Goal: Task Accomplishment & Management: Manage account settings

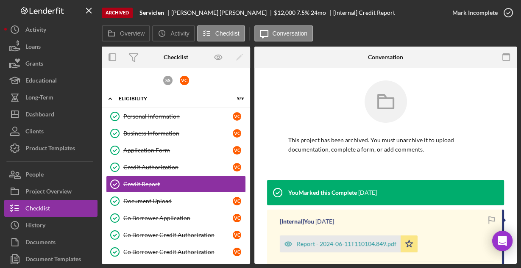
scroll to position [50, 0]
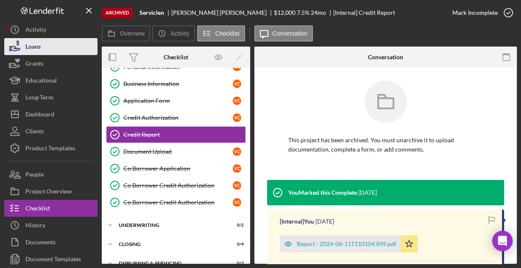
click at [35, 49] on div "Loans" at bounding box center [32, 47] width 15 height 19
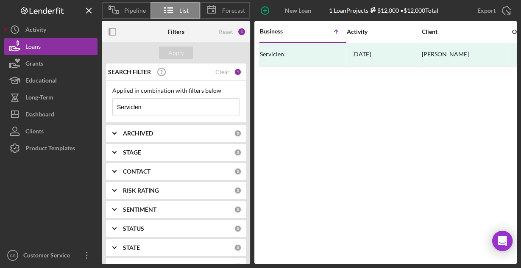
click at [152, 105] on input "Serviclen" at bounding box center [176, 107] width 126 height 17
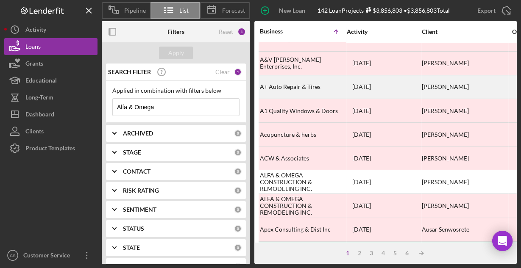
scroll to position [102, 0]
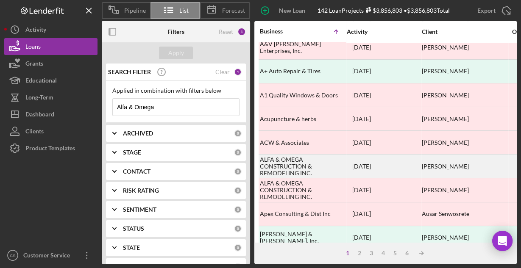
type input "Alfa & Omega"
click at [303, 155] on div "ALFA & OMEGA CONSTRUCTION & REMODELING INC." at bounding box center [302, 166] width 85 height 22
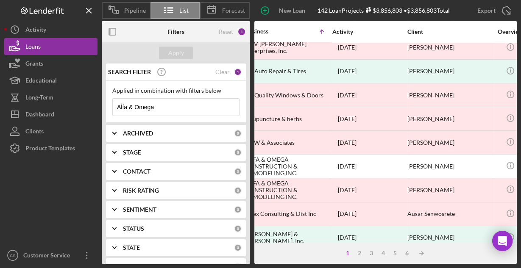
scroll to position [102, 0]
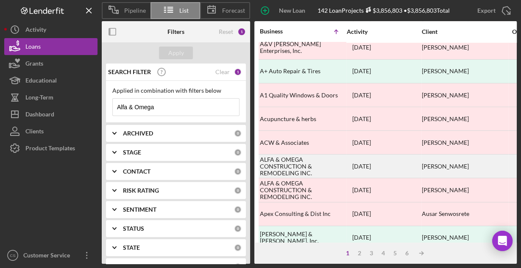
click at [280, 164] on div "ALFA & OMEGA CONSTRUCTION & REMODELING INC." at bounding box center [302, 166] width 85 height 22
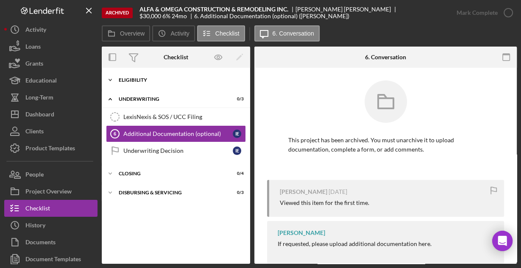
click at [121, 78] on div "Eligibility" at bounding box center [179, 80] width 121 height 5
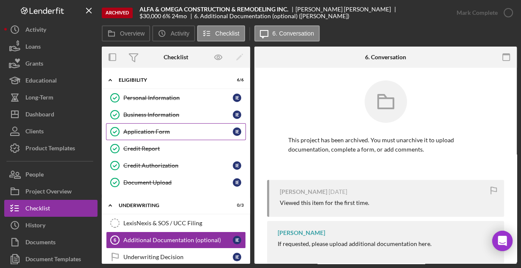
click at [133, 130] on div "Application Form" at bounding box center [177, 131] width 109 height 7
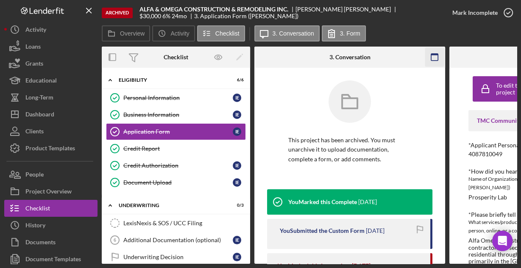
click at [435, 58] on icon "button" at bounding box center [434, 57] width 19 height 19
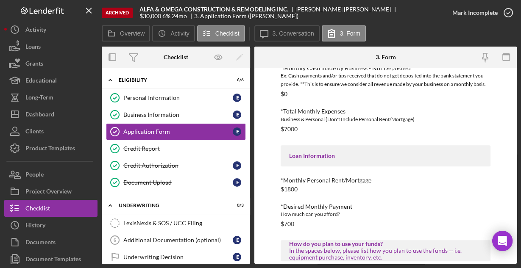
scroll to position [413, 0]
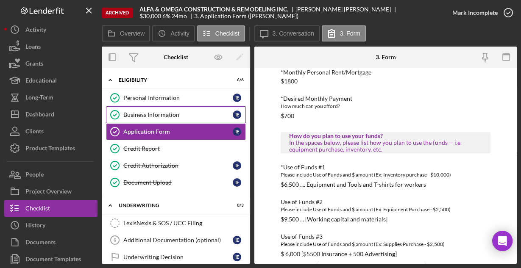
click at [156, 113] on div "Business Information" at bounding box center [177, 114] width 109 height 7
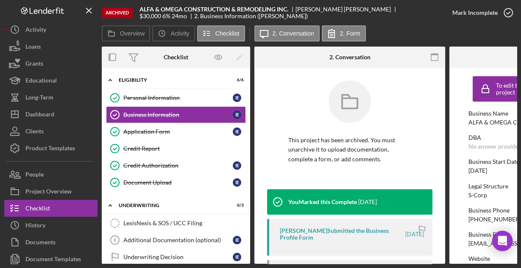
click at [434, 55] on rect "button" at bounding box center [434, 55] width 7 height 2
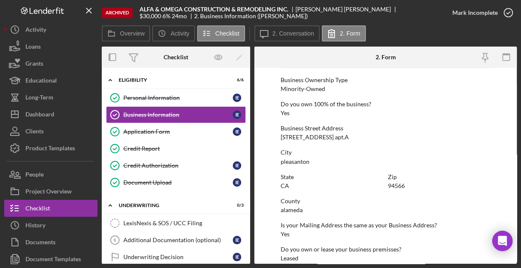
scroll to position [443, 0]
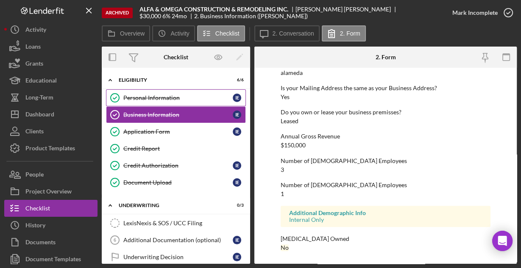
click at [162, 95] on div "Personal Information" at bounding box center [177, 97] width 109 height 7
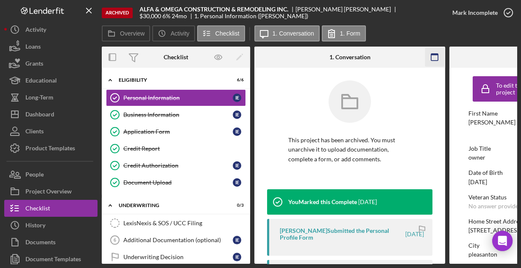
click at [433, 55] on rect "button" at bounding box center [434, 55] width 7 height 2
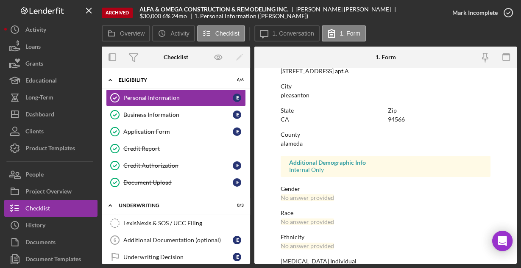
scroll to position [200, 0]
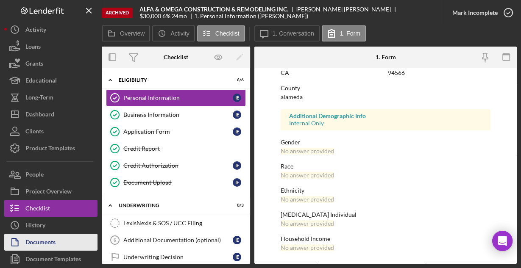
click at [52, 242] on div "Documents" at bounding box center [40, 243] width 30 height 19
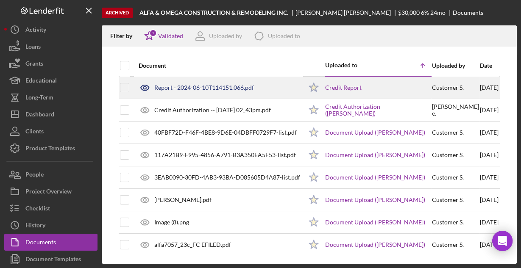
click at [183, 87] on div "Report - 2024-06-10T114151.066.pdf" at bounding box center [204, 87] width 100 height 7
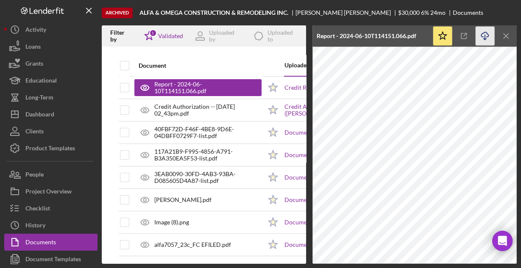
click at [485, 36] on icon "Icon/Download" at bounding box center [484, 36] width 19 height 19
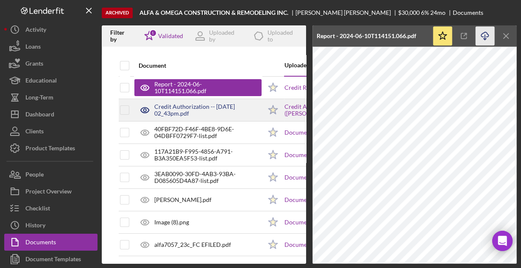
click at [202, 112] on div "Credit Authorization -- [DATE] 02_43pm.pdf" at bounding box center [207, 110] width 107 height 14
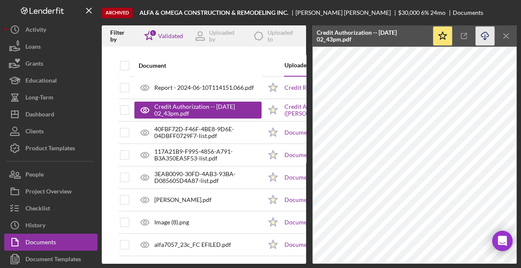
click at [484, 33] on icon "Icon/Download" at bounding box center [484, 36] width 19 height 19
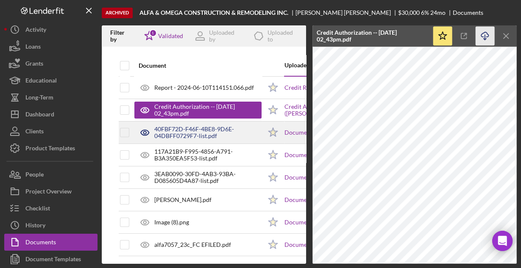
click at [202, 131] on div "40FBF72D-F46F-4BE8-9D6E-04DBFF0729F7-list.pdf" at bounding box center [207, 133] width 107 height 14
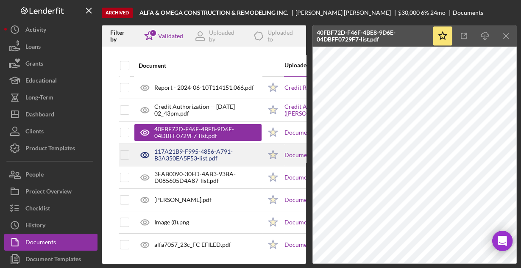
click at [186, 154] on div "117A21B9-F995-4856-A791-B3A350EA5F53-list.pdf" at bounding box center [207, 155] width 107 height 14
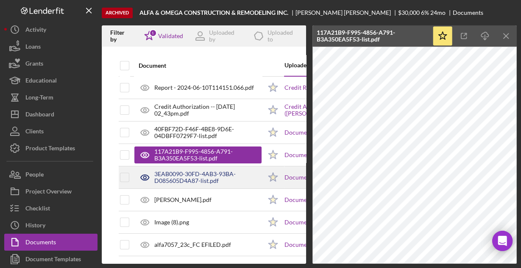
click at [184, 174] on div "3EAB0090-30FD-4AB3-93BA-D085605D4A87-list.pdf" at bounding box center [207, 178] width 107 height 14
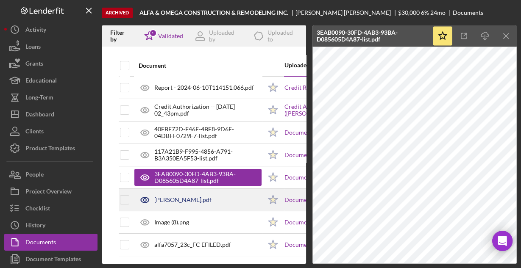
click at [211, 199] on div "[PERSON_NAME].pdf" at bounding box center [182, 200] width 57 height 7
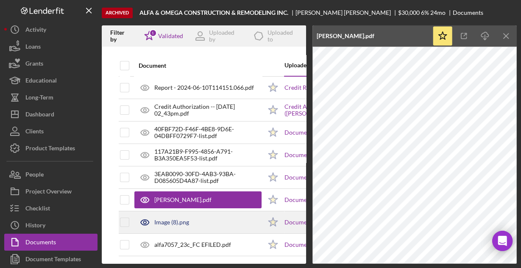
click at [181, 221] on div "Image (8).png" at bounding box center [171, 222] width 35 height 7
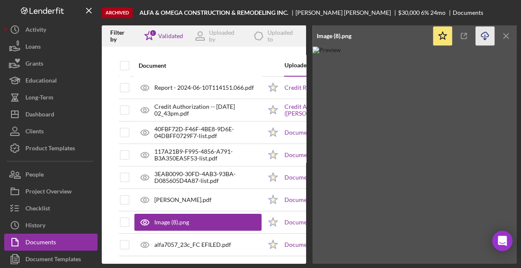
click at [483, 35] on icon "Icon/Download" at bounding box center [484, 36] width 19 height 19
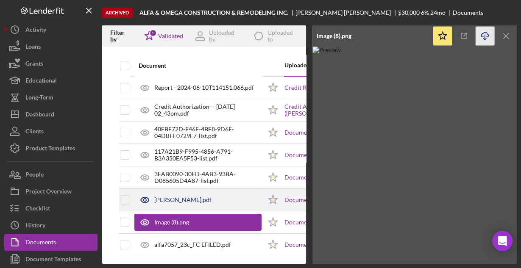
click at [211, 200] on div "[PERSON_NAME].pdf" at bounding box center [182, 200] width 57 height 7
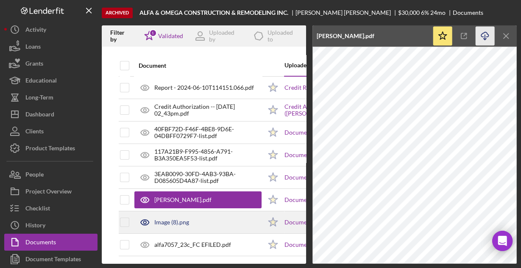
click at [201, 221] on div "Image (8).png" at bounding box center [197, 222] width 127 height 21
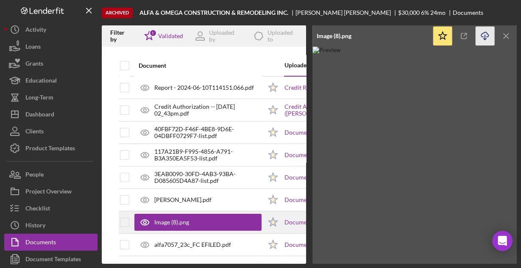
scroll to position [5, 0]
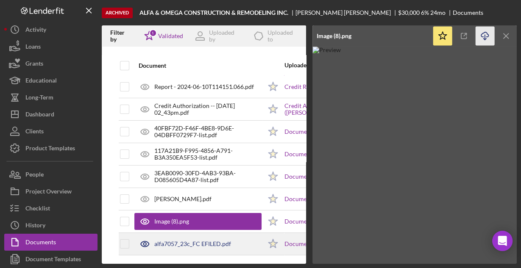
click at [194, 241] on div "alfa7057_23c_FC EFILED.pdf" at bounding box center [192, 244] width 77 height 7
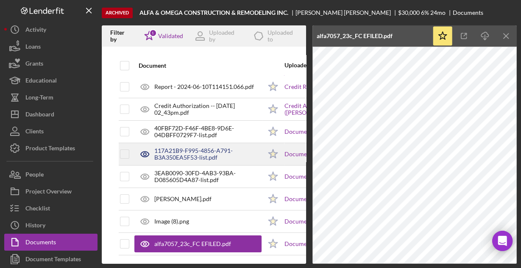
scroll to position [0, 0]
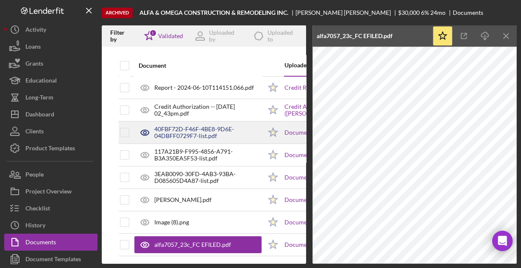
click at [197, 129] on div "40FBF72D-F46F-4BE8-9D6E-04DBFF0729F7-list.pdf" at bounding box center [207, 133] width 107 height 14
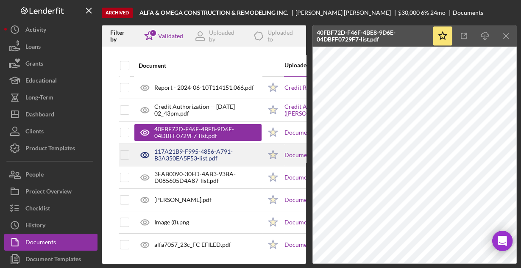
click at [191, 152] on div "117A21B9-F995-4856-A791-B3A350EA5F53-list.pdf" at bounding box center [207, 155] width 107 height 14
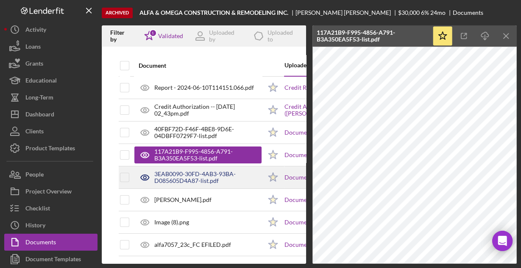
click at [185, 176] on div "3EAB0090-30FD-4AB3-93BA-D085605D4A87-list.pdf" at bounding box center [207, 178] width 107 height 14
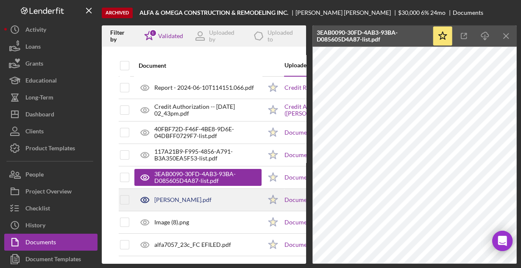
click at [188, 198] on div "[PERSON_NAME].pdf" at bounding box center [182, 200] width 57 height 7
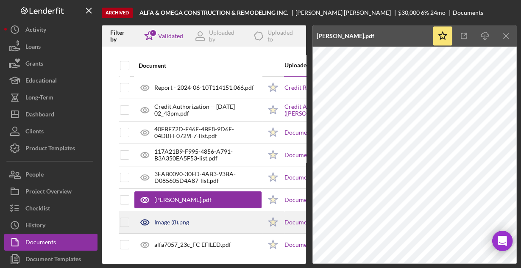
click at [180, 220] on div "Image (8).png" at bounding box center [171, 222] width 35 height 7
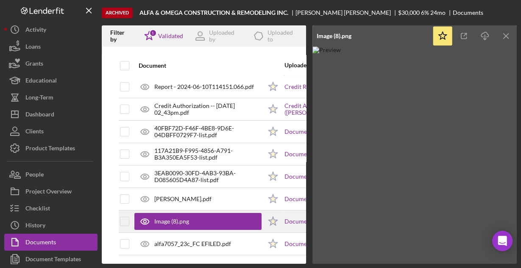
scroll to position [5, 0]
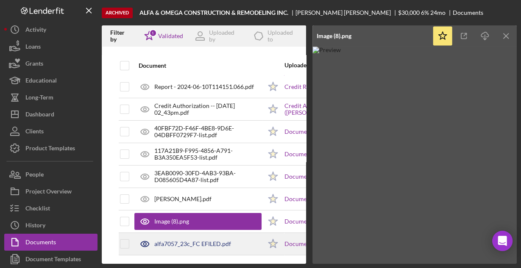
click at [175, 241] on div "alfa7057_23c_FC EFILED.pdf" at bounding box center [192, 244] width 77 height 7
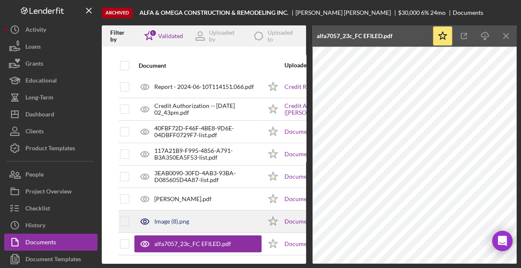
click at [200, 221] on div "Image (8).png" at bounding box center [197, 221] width 127 height 21
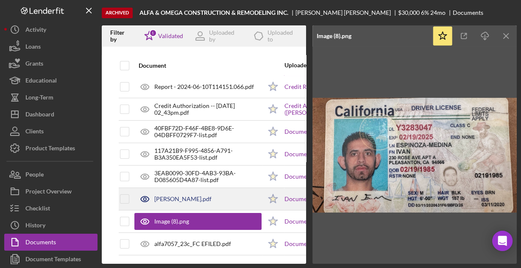
click at [204, 197] on div "[PERSON_NAME].pdf" at bounding box center [182, 199] width 57 height 7
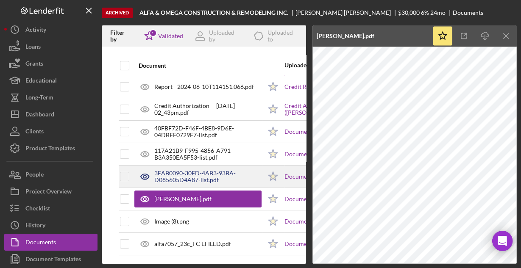
click at [199, 174] on div "3EAB0090-30FD-4AB3-93BA-D085605D4A87-list.pdf" at bounding box center [207, 177] width 107 height 14
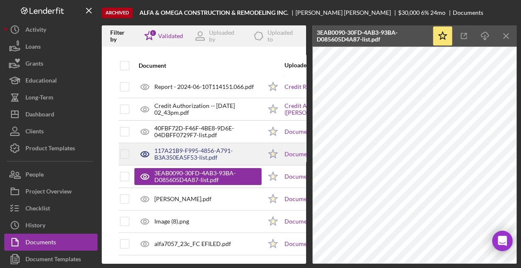
click at [198, 154] on div "117A21B9-F995-4856-A791-B3A350EA5F53-list.pdf" at bounding box center [207, 154] width 107 height 14
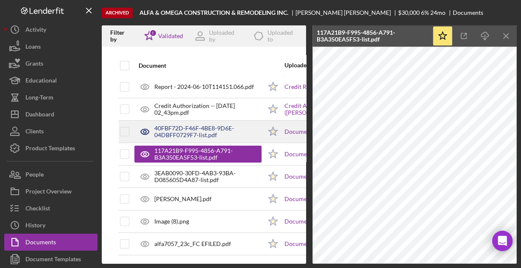
click at [191, 128] on div "40FBF72D-F46F-4BE8-9D6E-04DBFF0729F7-list.pdf" at bounding box center [207, 132] width 107 height 14
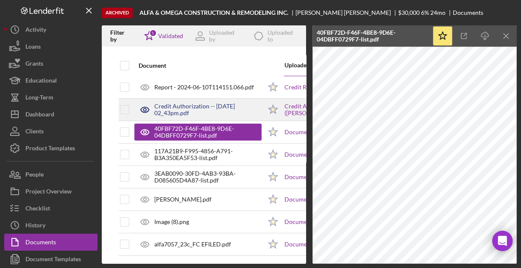
scroll to position [0, 0]
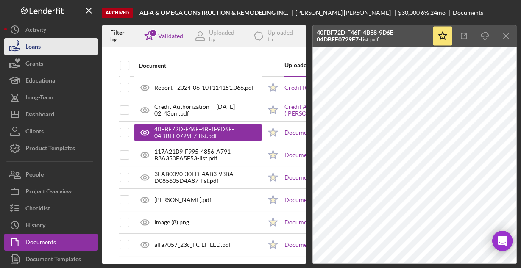
click at [37, 46] on div "Loans" at bounding box center [32, 47] width 15 height 19
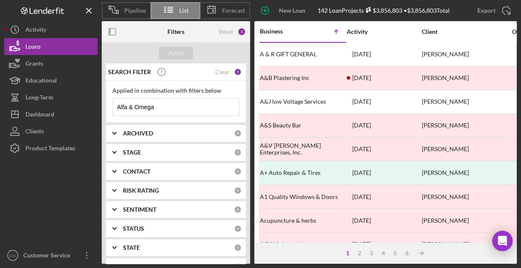
click at [173, 101] on input "Alfa & Omega" at bounding box center [176, 107] width 126 height 17
click at [171, 102] on input "Alfa & Omega" at bounding box center [176, 107] width 126 height 17
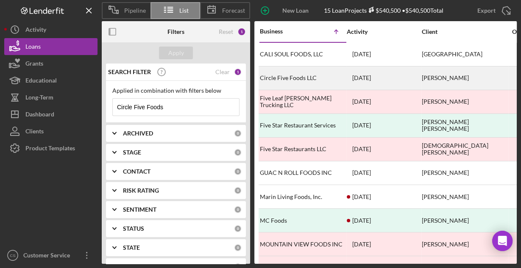
type input "Circle Five Foods"
click at [288, 74] on div "Circle Five Foods LLC" at bounding box center [302, 78] width 85 height 22
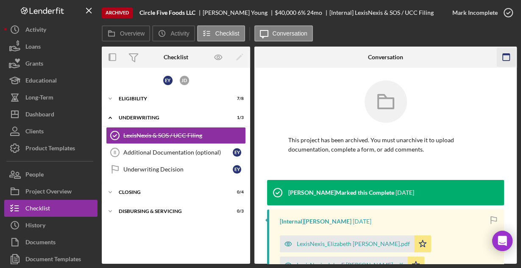
click at [508, 56] on icon "button" at bounding box center [505, 57] width 19 height 19
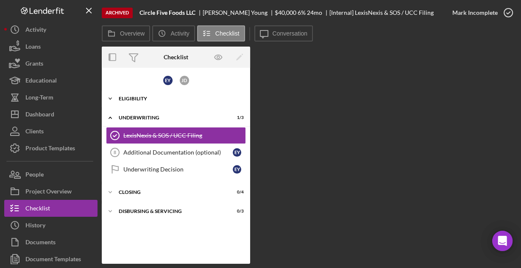
click at [132, 97] on div "Eligibility" at bounding box center [179, 98] width 121 height 5
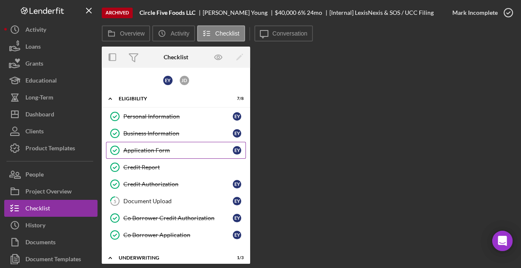
click at [143, 148] on div "Application Form" at bounding box center [177, 150] width 109 height 7
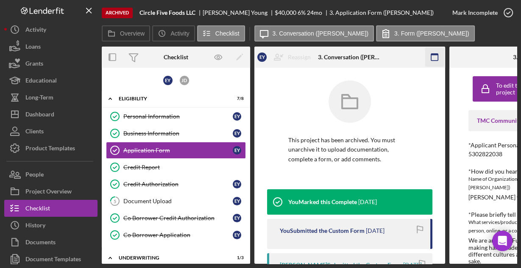
click at [433, 55] on rect "button" at bounding box center [434, 55] width 7 height 2
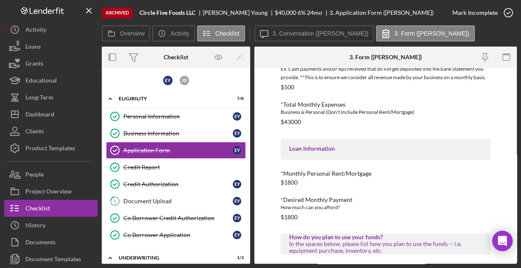
scroll to position [413, 0]
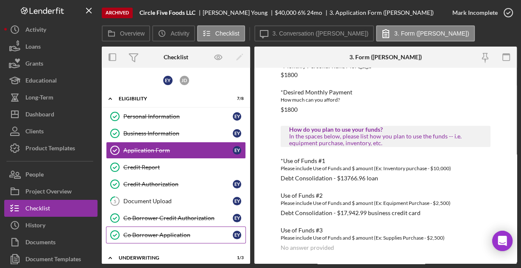
click at [154, 234] on div "Co Borrower Application" at bounding box center [177, 235] width 109 height 7
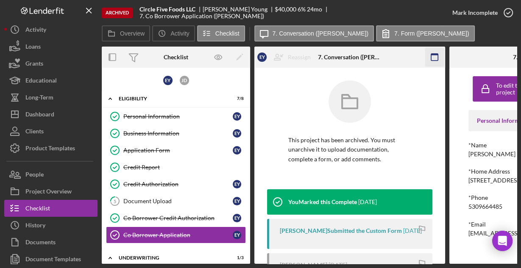
click at [433, 56] on icon "button" at bounding box center [434, 57] width 19 height 19
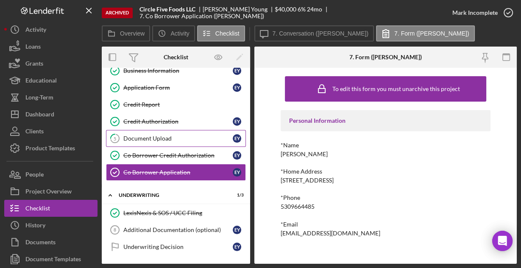
scroll to position [29, 0]
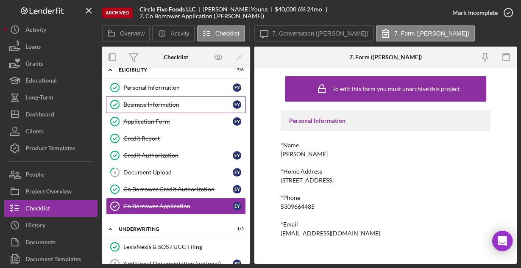
click at [159, 103] on div "Business Information" at bounding box center [177, 104] width 109 height 7
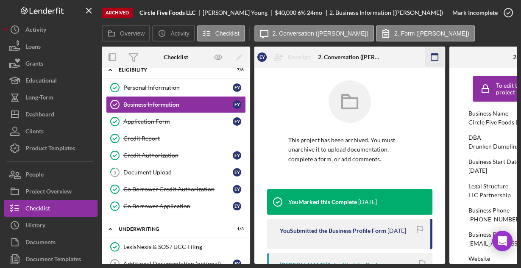
click at [430, 55] on icon "button" at bounding box center [434, 57] width 19 height 19
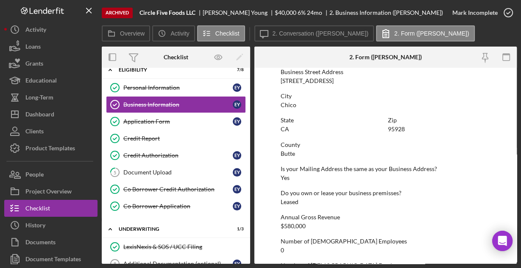
scroll to position [539, 0]
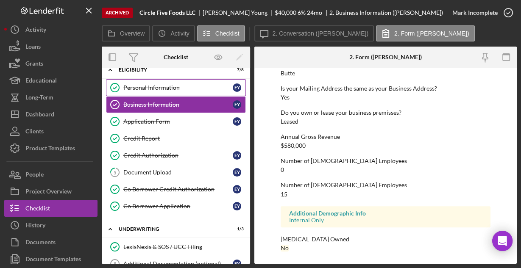
click at [155, 84] on div "Personal Information" at bounding box center [177, 87] width 109 height 7
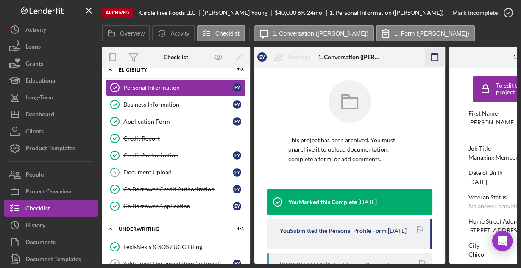
click at [435, 58] on icon "button" at bounding box center [434, 57] width 19 height 19
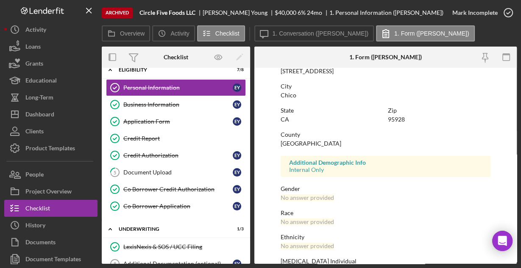
scroll to position [200, 0]
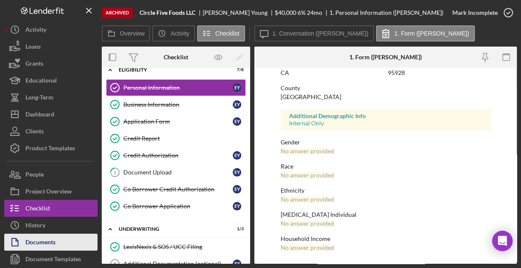
click at [40, 240] on div "Documents" at bounding box center [40, 243] width 30 height 19
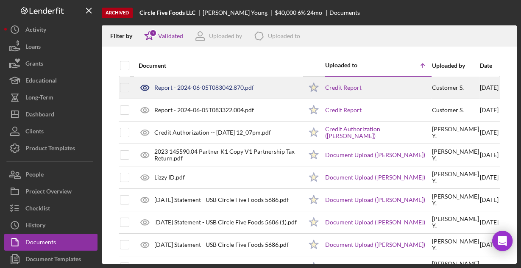
click at [182, 88] on div "Report - 2024-06-05T083042.870.pdf" at bounding box center [204, 87] width 100 height 7
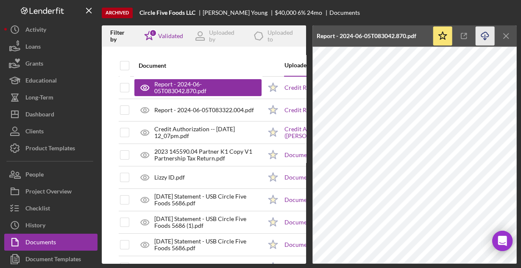
click at [481, 36] on icon "Icon/Download" at bounding box center [484, 36] width 19 height 19
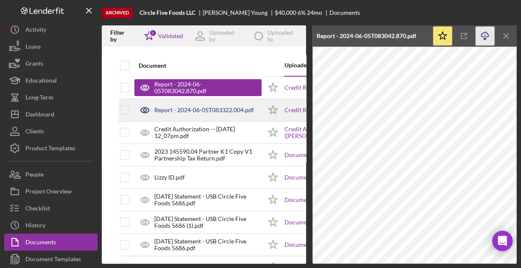
click at [191, 108] on div "Report - 2024-06-05T083322.004.pdf" at bounding box center [204, 110] width 100 height 7
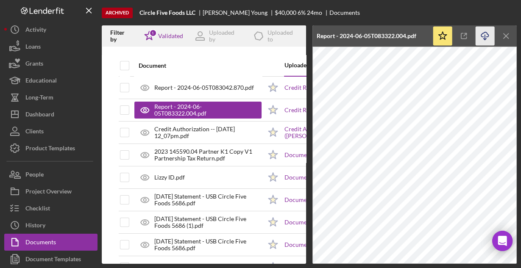
click at [482, 40] on icon "Icon/Download" at bounding box center [484, 36] width 19 height 19
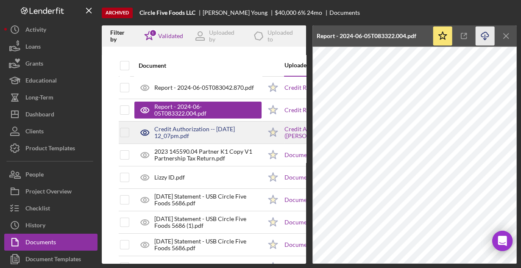
click at [202, 130] on div "Credit Authorization -- [DATE] 12_07pm.pdf" at bounding box center [207, 133] width 107 height 14
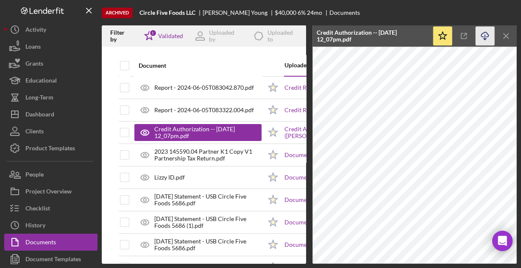
click at [483, 34] on icon "Icon/Download" at bounding box center [484, 36] width 19 height 19
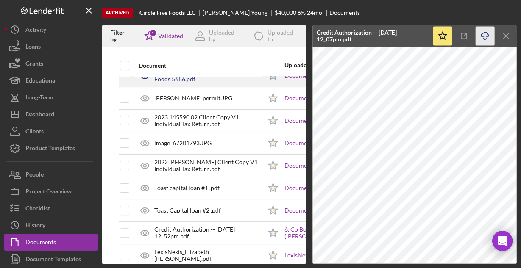
scroll to position [203, 0]
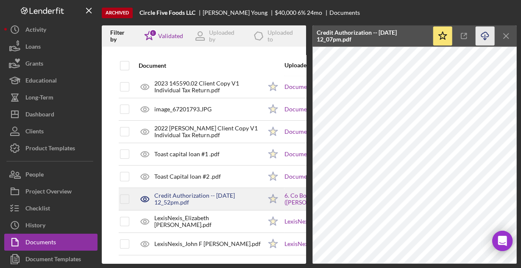
click at [222, 192] on div "Credit Authorization -- [DATE] 12_52pm.pdf" at bounding box center [207, 199] width 107 height 14
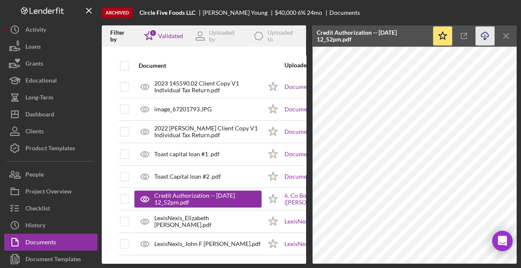
click at [481, 35] on icon "button" at bounding box center [484, 34] width 7 height 5
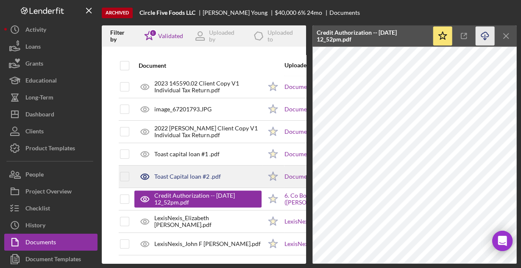
click at [188, 173] on div "Toast Capital loan #2 .pdf" at bounding box center [187, 176] width 67 height 7
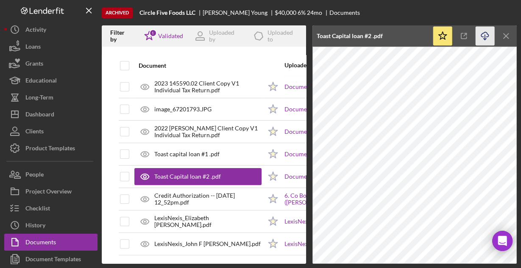
click at [484, 36] on icon "Icon/Download" at bounding box center [484, 36] width 19 height 19
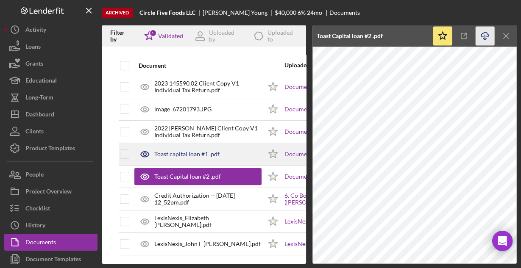
click at [191, 151] on div "Toast capital loan #1 .pdf" at bounding box center [186, 154] width 65 height 7
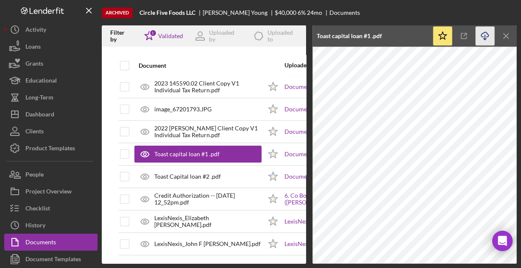
click at [486, 34] on icon "Icon/Download" at bounding box center [484, 36] width 19 height 19
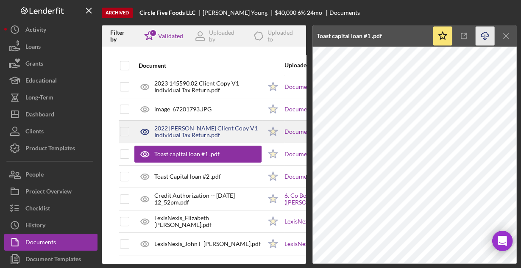
click at [211, 127] on div "2022 [PERSON_NAME] Client Copy V1 Individual Tax Return.pdf" at bounding box center [207, 132] width 107 height 14
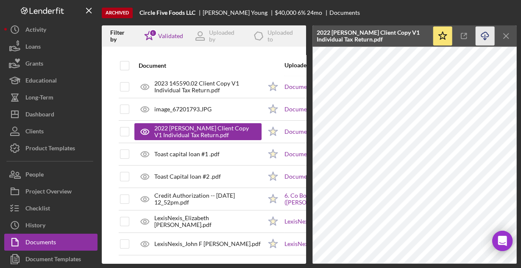
click at [482, 36] on icon "Icon/Download" at bounding box center [484, 36] width 19 height 19
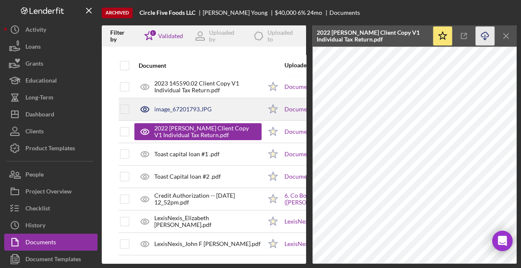
click at [193, 106] on div "image_67201793.JPG" at bounding box center [182, 109] width 57 height 7
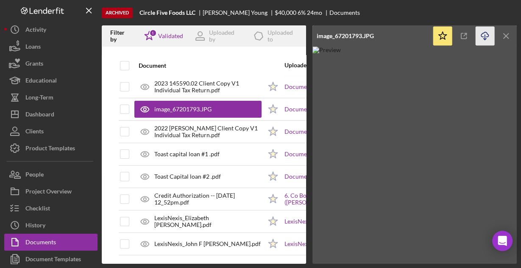
click at [485, 39] on polyline "button" at bounding box center [484, 39] width 3 height 1
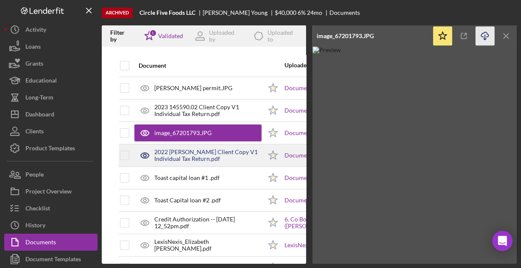
scroll to position [169, 0]
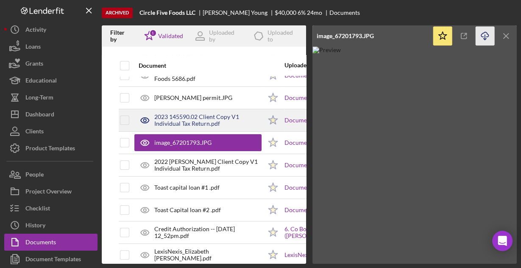
click at [174, 117] on div "2023 145590.02 Client Copy V1 Individual Tax Return.pdf" at bounding box center [207, 121] width 107 height 14
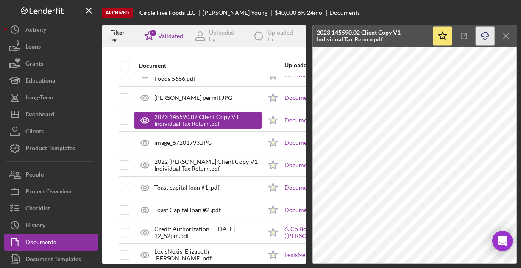
click at [482, 36] on icon "Icon/Download" at bounding box center [484, 36] width 19 height 19
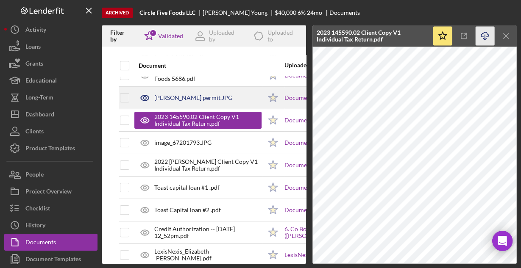
click at [180, 94] on div "[PERSON_NAME] permit.JPG" at bounding box center [193, 97] width 78 height 7
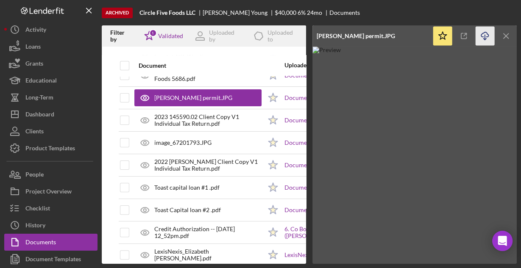
click at [482, 34] on icon "Icon/Download" at bounding box center [484, 36] width 19 height 19
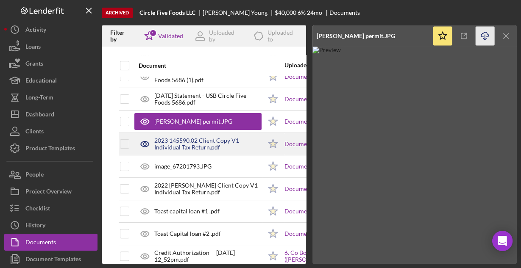
scroll to position [136, 0]
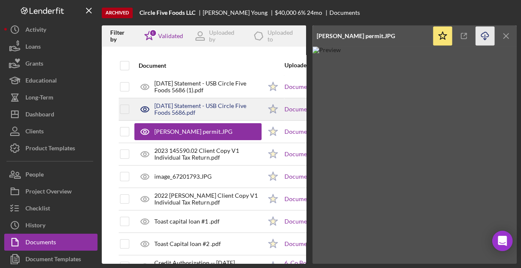
click at [195, 103] on div "[DATE] Statement - USB Circle Five Foods 5686.pdf" at bounding box center [207, 110] width 107 height 14
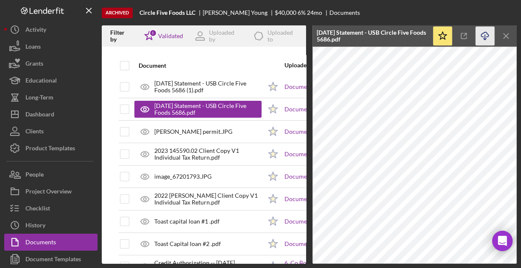
click at [482, 33] on icon "Icon/Download" at bounding box center [484, 36] width 19 height 19
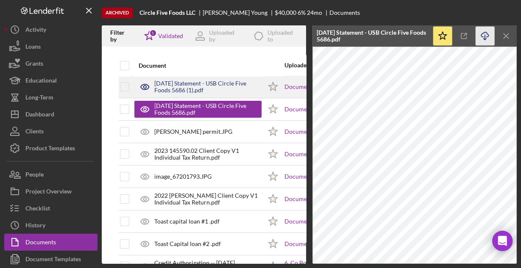
click at [168, 86] on div "[DATE] Statement - USB Circle Five Foods 5686 (1).pdf" at bounding box center [207, 87] width 107 height 14
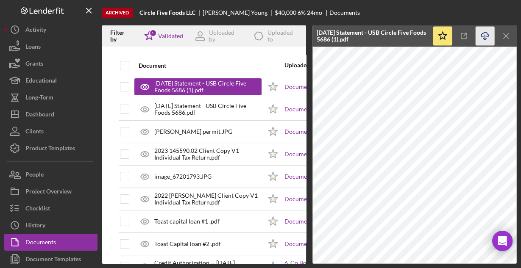
click at [483, 36] on icon "Icon/Download" at bounding box center [484, 36] width 19 height 19
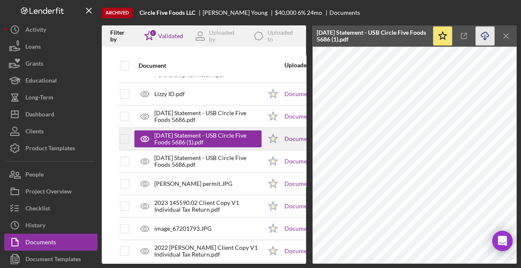
scroll to position [68, 0]
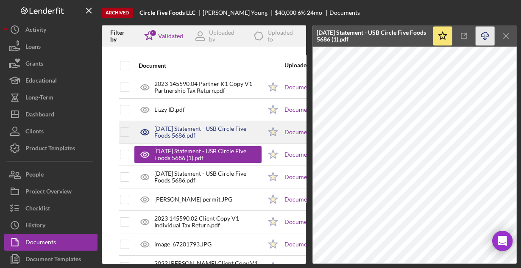
click at [205, 131] on div "[DATE] Statement - USB Circle Five Foods 5686.pdf" at bounding box center [207, 132] width 107 height 14
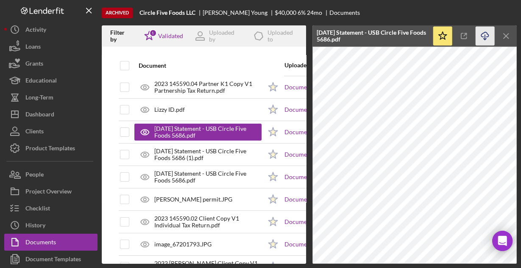
click at [485, 37] on icon "Icon/Download" at bounding box center [484, 36] width 19 height 19
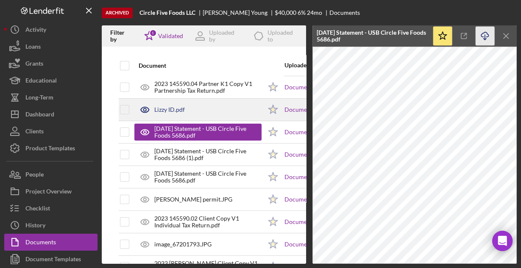
click at [198, 111] on div "Lizzy ID.pdf" at bounding box center [197, 109] width 127 height 21
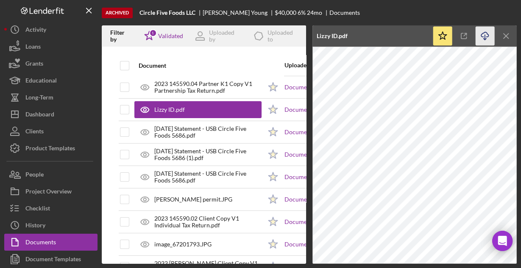
click at [482, 36] on icon "Icon/Download" at bounding box center [484, 36] width 19 height 19
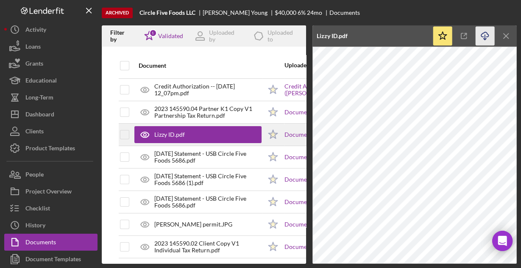
scroll to position [34, 0]
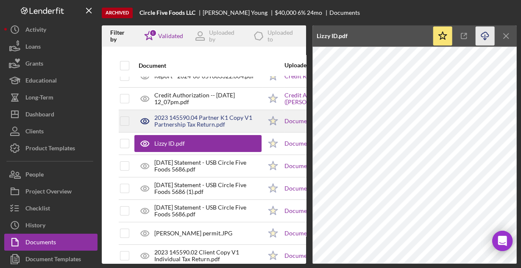
click at [200, 121] on div "2023 145590.04 Partner K1 Copy V1 Partnership Tax Return.pdf" at bounding box center [207, 121] width 107 height 14
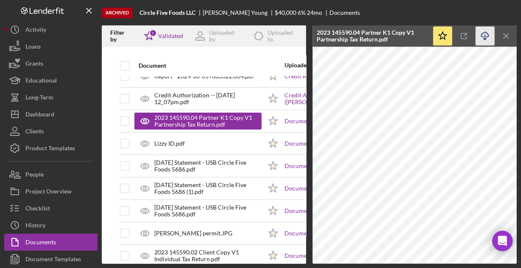
click at [480, 37] on icon "Icon/Download" at bounding box center [484, 36] width 19 height 19
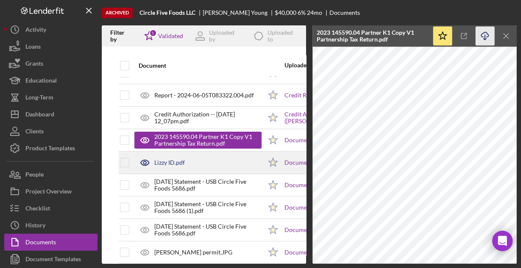
scroll to position [0, 0]
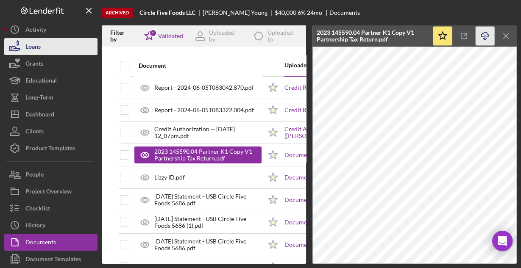
click at [38, 46] on div "Loans" at bounding box center [32, 47] width 15 height 19
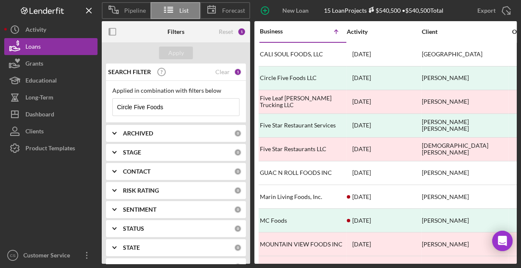
click at [175, 108] on input "Circle Five Foods" at bounding box center [176, 107] width 126 height 17
type input "M"
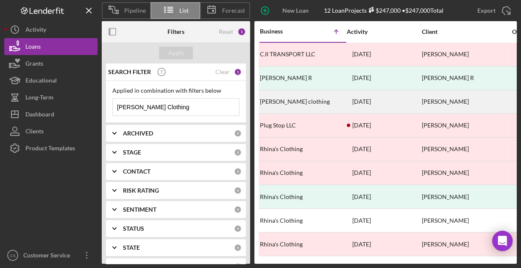
type input "[PERSON_NAME] Clothing"
click at [285, 102] on div "[PERSON_NAME] clothing" at bounding box center [302, 102] width 85 height 22
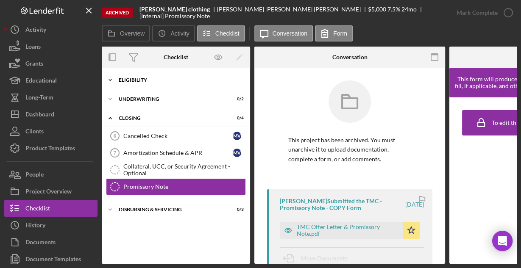
click at [149, 82] on div "Eligibility" at bounding box center [179, 80] width 121 height 5
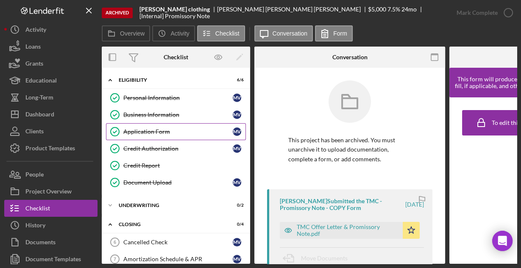
click at [141, 134] on div "Application Form" at bounding box center [177, 131] width 109 height 7
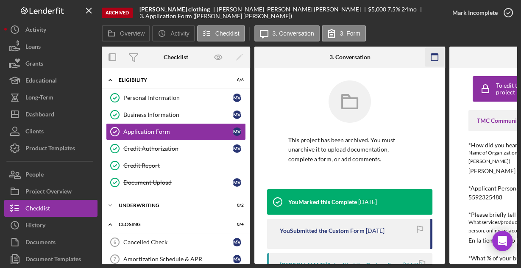
click at [435, 61] on icon "button" at bounding box center [434, 57] width 19 height 19
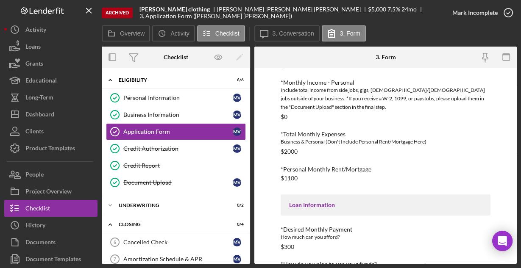
scroll to position [339, 0]
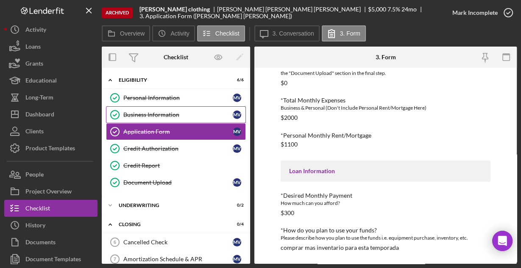
click at [138, 113] on div "Business Information" at bounding box center [177, 114] width 109 height 7
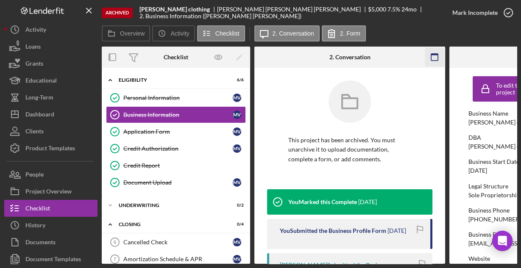
click at [433, 54] on rect "button" at bounding box center [434, 55] width 7 height 2
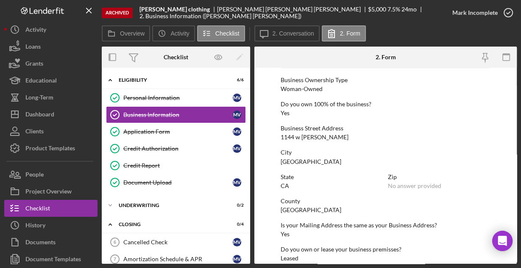
scroll to position [443, 0]
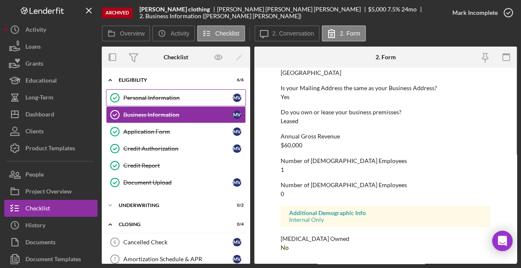
click at [162, 101] on link "Personal Information Personal Information M V" at bounding box center [176, 97] width 140 height 17
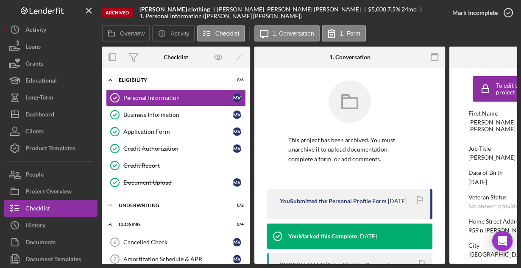
click at [432, 55] on icon "button" at bounding box center [434, 57] width 19 height 19
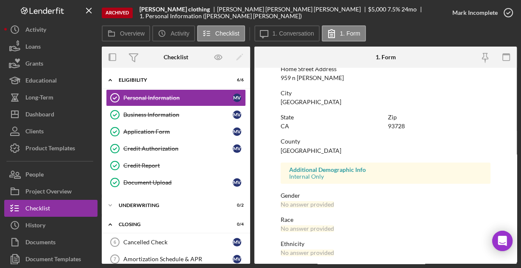
scroll to position [200, 0]
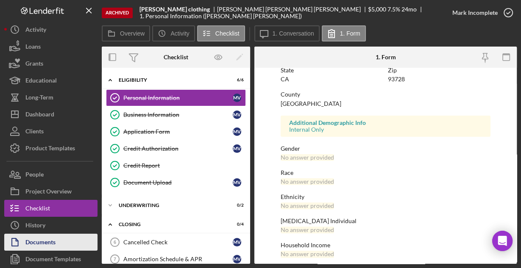
click at [30, 240] on div "Documents" at bounding box center [40, 243] width 30 height 19
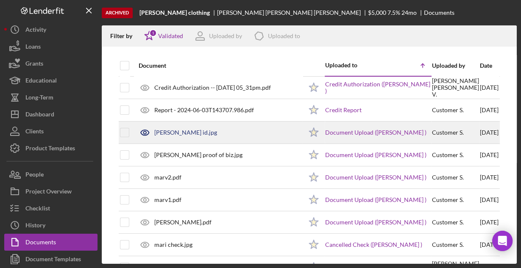
click at [170, 135] on div "[PERSON_NAME] id.jpg" at bounding box center [185, 132] width 63 height 7
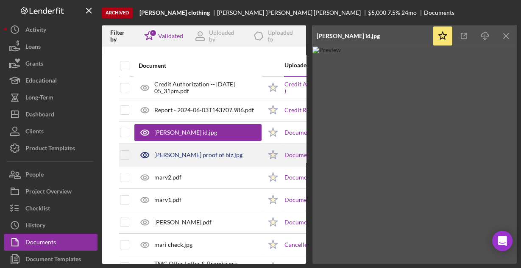
click at [182, 154] on div "[PERSON_NAME] proof of biz.jpg" at bounding box center [198, 155] width 88 height 7
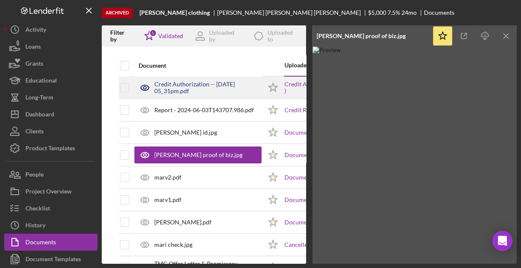
click at [220, 86] on div "Credit Authorization -- [DATE] 05_31pm.pdf" at bounding box center [207, 88] width 107 height 14
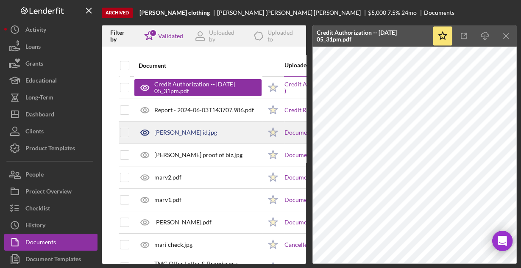
click at [200, 130] on div "[PERSON_NAME] id.jpg" at bounding box center [197, 132] width 127 height 21
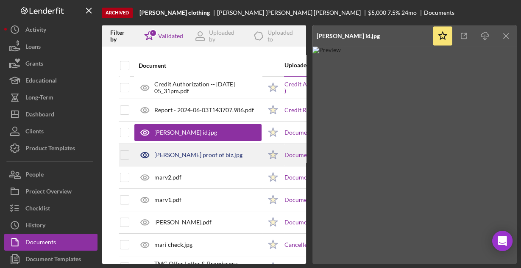
click at [205, 152] on div "[PERSON_NAME] proof of biz.jpg" at bounding box center [198, 155] width 88 height 7
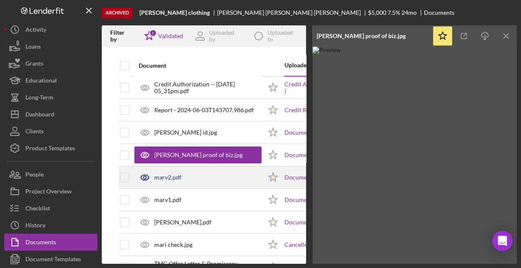
click at [203, 175] on div "marv2.pdf" at bounding box center [197, 177] width 127 height 21
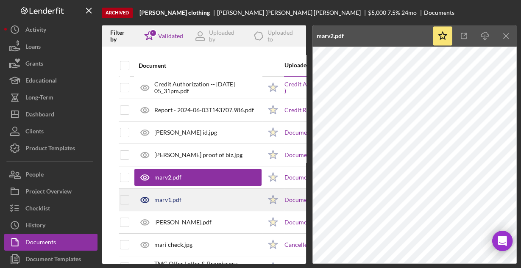
click at [205, 196] on div "marv1.pdf" at bounding box center [197, 199] width 127 height 21
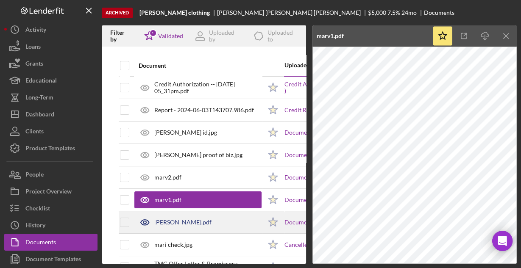
click at [206, 221] on div "[PERSON_NAME].pdf" at bounding box center [197, 222] width 127 height 21
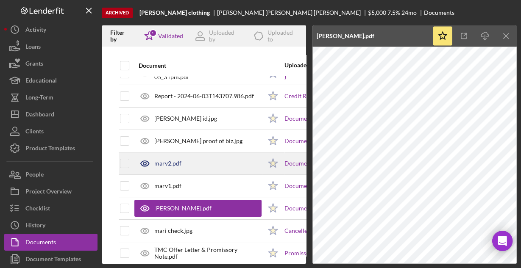
scroll to position [27, 0]
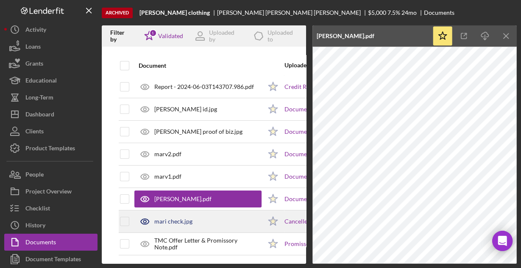
click at [204, 217] on div "mari check.jpg" at bounding box center [197, 221] width 127 height 21
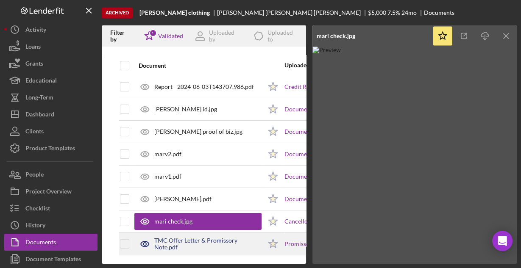
click at [198, 237] on div "TMC Offer Letter & Promissory Note.pdf" at bounding box center [207, 244] width 107 height 14
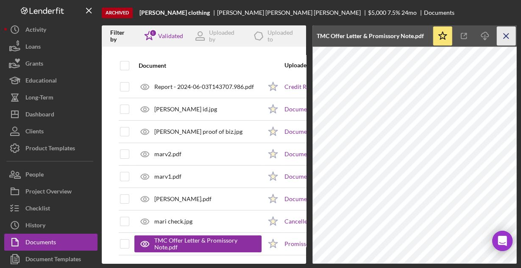
click at [510, 36] on icon "Icon/Menu Close" at bounding box center [505, 36] width 19 height 19
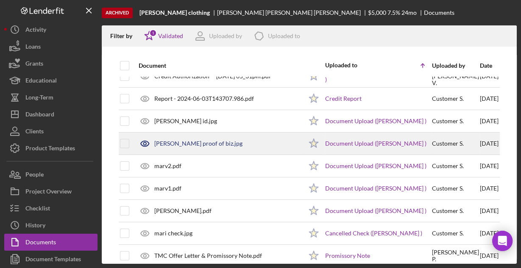
scroll to position [22, 0]
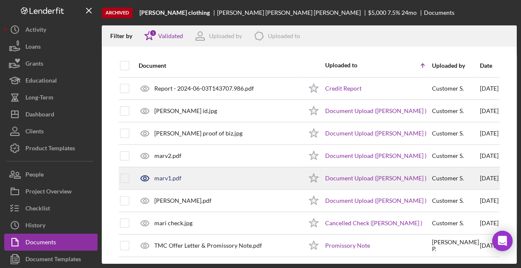
click at [164, 173] on div "marv1.pdf" at bounding box center [218, 178] width 168 height 21
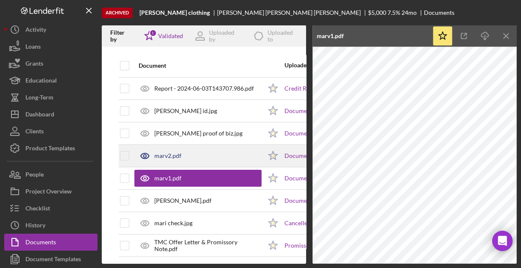
click at [165, 154] on div "marv2.pdf" at bounding box center [167, 155] width 27 height 7
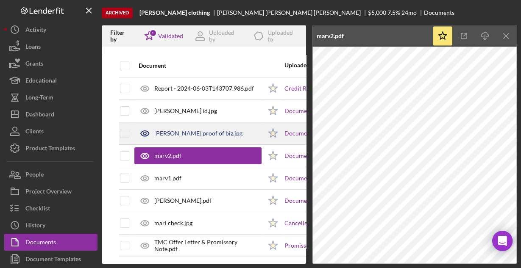
click at [172, 132] on div "[PERSON_NAME] proof of biz.jpg" at bounding box center [198, 133] width 88 height 7
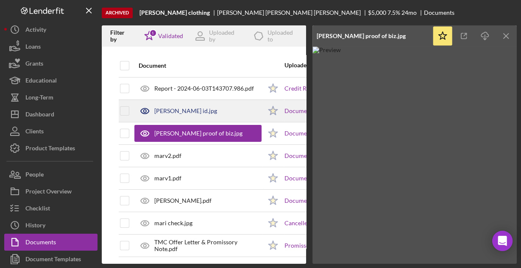
scroll to position [0, 0]
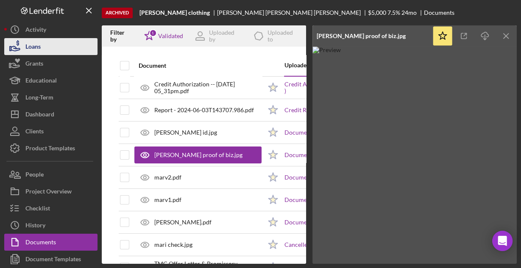
click at [28, 47] on div "Loans" at bounding box center [32, 47] width 15 height 19
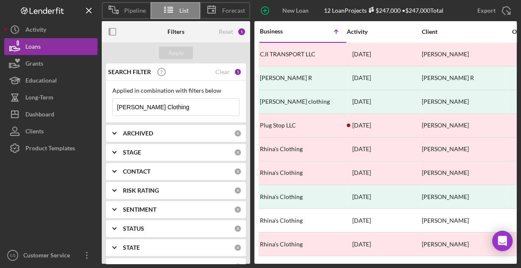
click at [197, 106] on input "[PERSON_NAME] Clothing" at bounding box center [176, 107] width 126 height 17
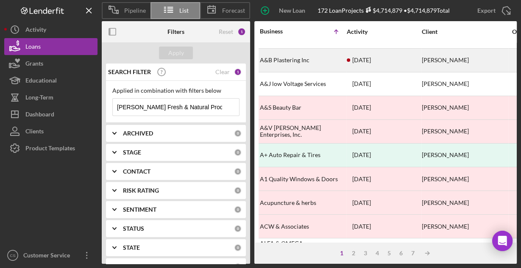
scroll to position [34, 0]
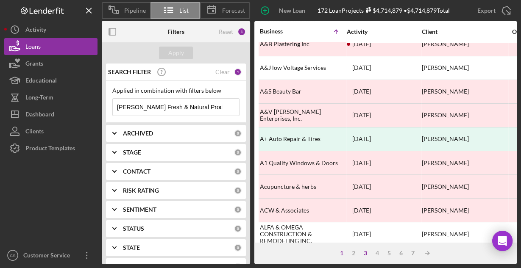
click at [366, 255] on div "3" at bounding box center [365, 253] width 12 height 7
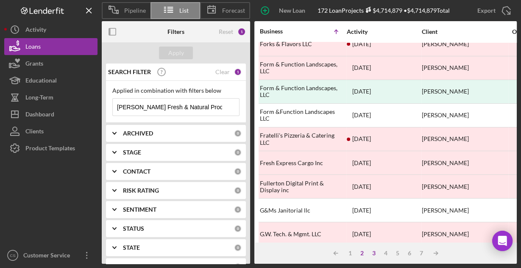
click at [362, 254] on div "2" at bounding box center [362, 253] width 12 height 7
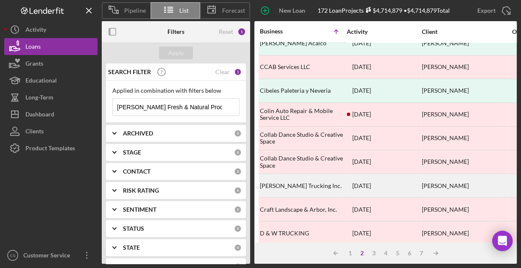
scroll to position [0, 0]
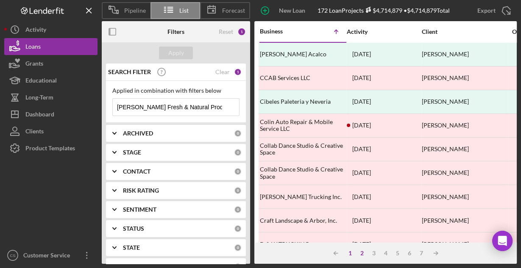
click at [352, 253] on div "1" at bounding box center [350, 253] width 12 height 7
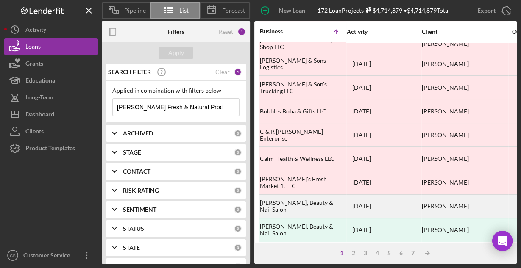
scroll to position [360, 0]
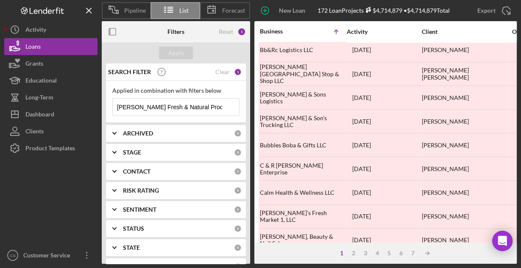
drag, startPoint x: 136, startPoint y: 108, endPoint x: 235, endPoint y: 114, distance: 98.8
click at [228, 116] on div "Applied in combination with filters below [PERSON_NAME] & Natural Products Icon…" at bounding box center [176, 102] width 140 height 42
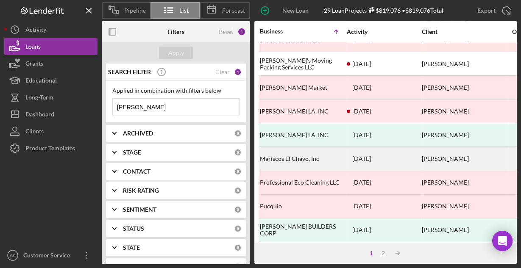
scroll to position [394, 0]
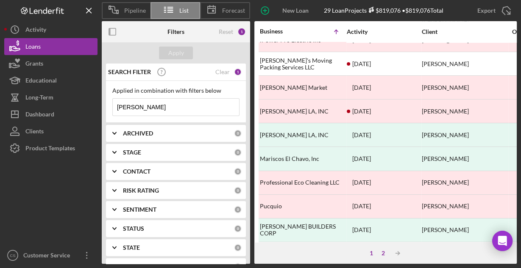
click at [385, 253] on div "2" at bounding box center [383, 253] width 12 height 7
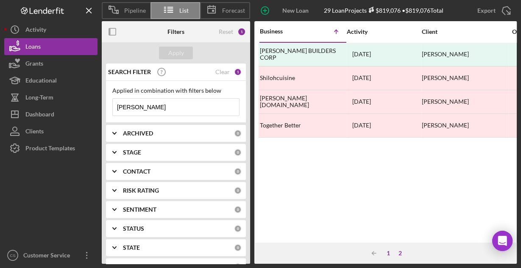
scroll to position [0, 0]
click at [193, 105] on input "[PERSON_NAME]" at bounding box center [176, 107] width 126 height 17
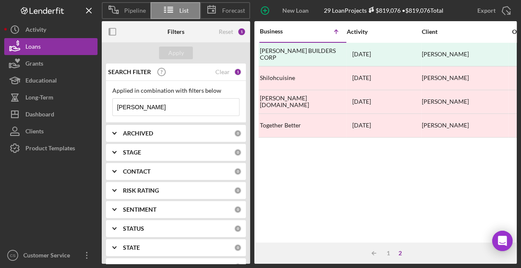
click at [193, 105] on input "[PERSON_NAME]" at bounding box center [176, 107] width 126 height 17
drag, startPoint x: 187, startPoint y: 107, endPoint x: 100, endPoint y: 105, distance: 87.3
click at [102, 105] on div "SEARCH FILTER Clear 1 Applied in combination with filters below [PERSON_NAME] I…" at bounding box center [176, 164] width 148 height 200
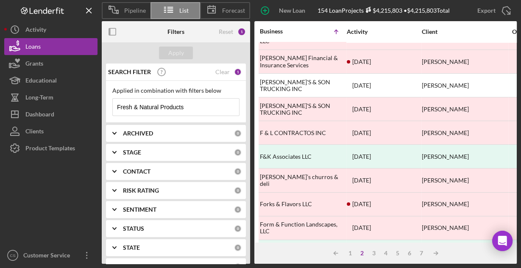
scroll to position [394, 0]
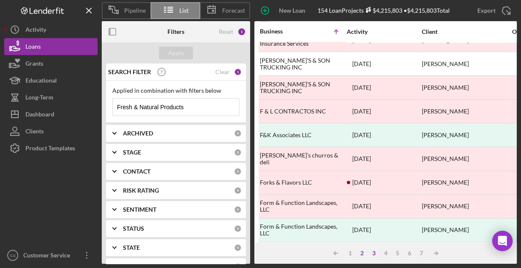
click at [374, 252] on div "3" at bounding box center [374, 253] width 12 height 7
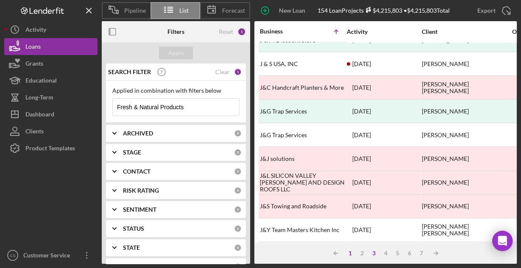
click at [348, 251] on div "1" at bounding box center [350, 253] width 12 height 7
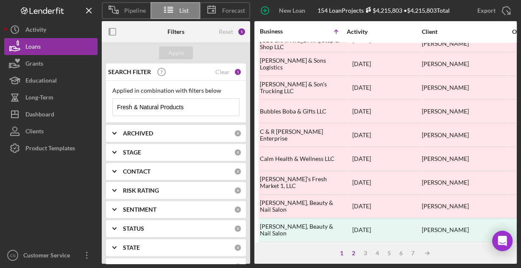
click at [353, 252] on div "2" at bounding box center [353, 253] width 12 height 7
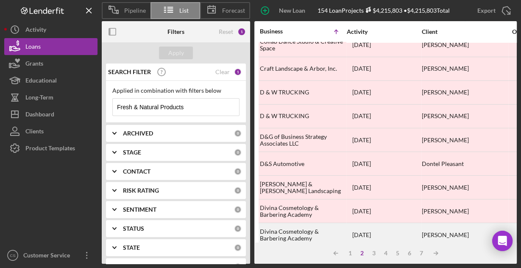
scroll to position [0, 0]
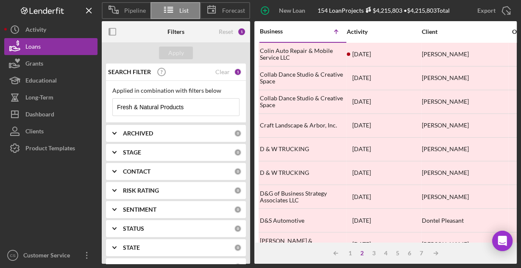
click at [191, 108] on input "Fresh & Natural Products" at bounding box center [176, 107] width 126 height 17
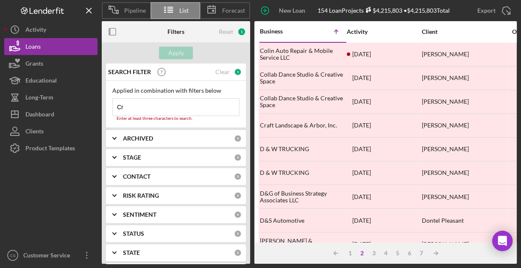
type input "C"
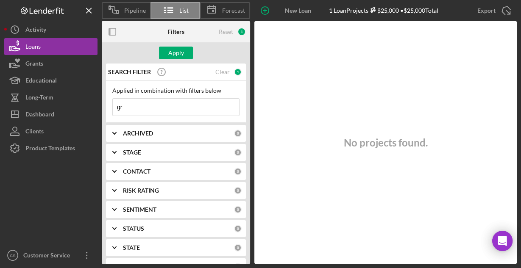
type input "g"
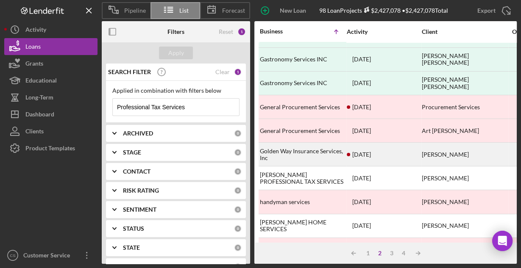
scroll to position [102, 0]
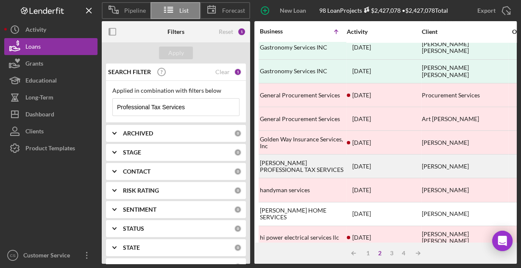
type input "Professional Tax Services"
click at [305, 162] on div "[PERSON_NAME] PROFESSIONAL TAX SERVICES" at bounding box center [302, 166] width 85 height 22
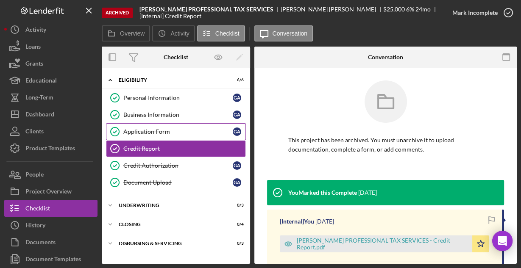
click at [142, 130] on div "Application Form" at bounding box center [177, 131] width 109 height 7
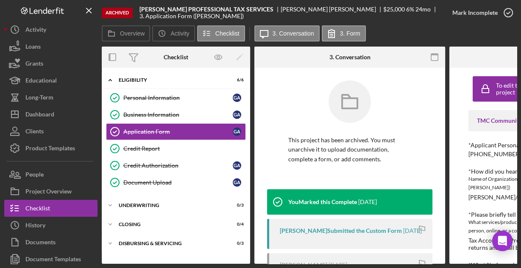
click at [438, 58] on icon "button" at bounding box center [434, 57] width 19 height 19
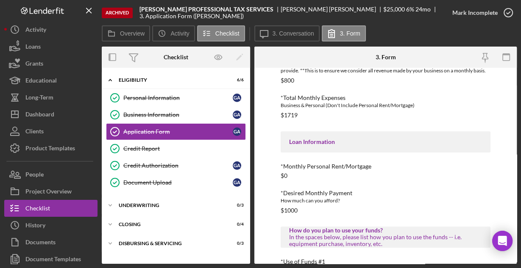
scroll to position [413, 0]
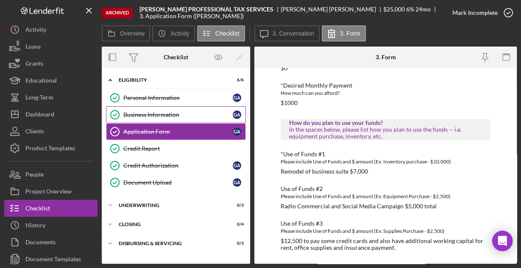
click at [180, 110] on link "Business Information Business Information G A" at bounding box center [176, 114] width 140 height 17
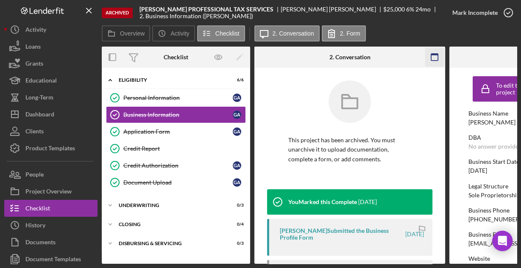
click at [430, 58] on icon "button" at bounding box center [434, 57] width 19 height 19
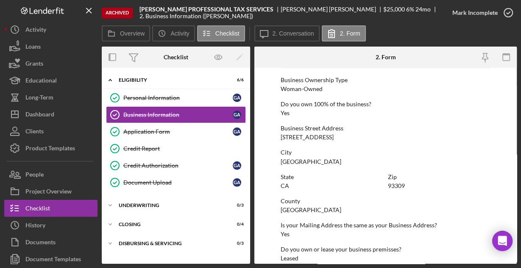
scroll to position [443, 0]
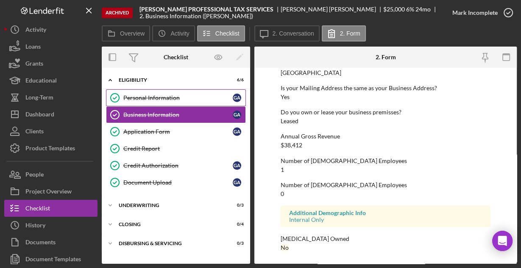
click at [150, 101] on link "Personal Information Personal Information G A" at bounding box center [176, 97] width 140 height 17
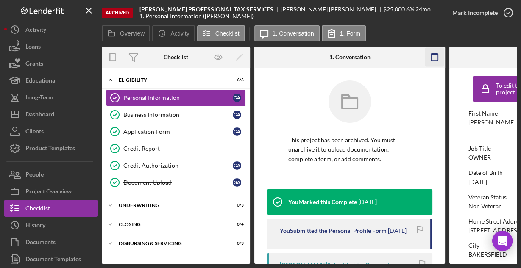
click at [429, 61] on icon "button" at bounding box center [434, 57] width 19 height 19
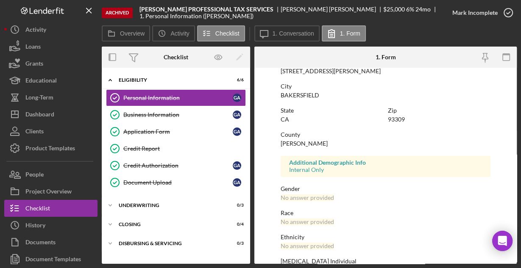
scroll to position [200, 0]
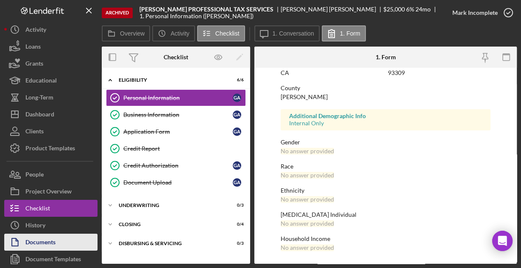
click at [42, 240] on div "Documents" at bounding box center [40, 243] width 30 height 19
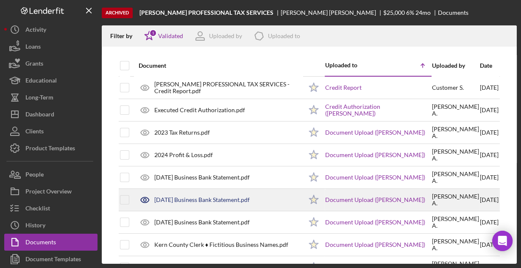
scroll to position [22, 0]
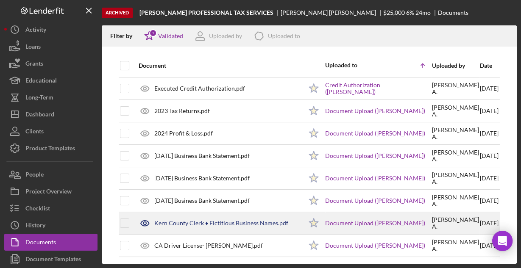
click at [183, 220] on div "Kern County Clerk ♦ Fictitious Business Names.pdf" at bounding box center [221, 223] width 134 height 7
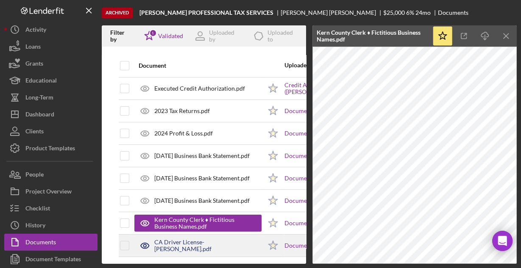
click at [194, 241] on div "CA Driver License- [PERSON_NAME].pdf" at bounding box center [207, 246] width 107 height 14
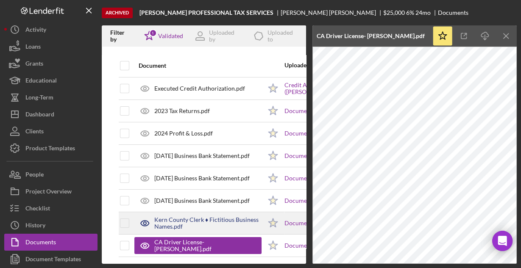
click at [182, 220] on div "Kern County Clerk ♦ Fictitious Business Names.pdf" at bounding box center [207, 223] width 107 height 14
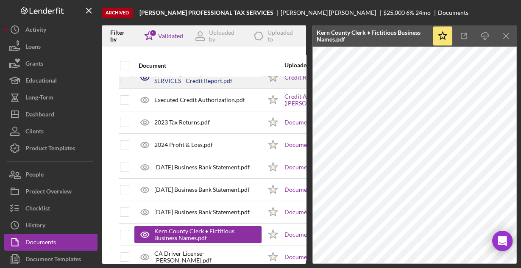
scroll to position [0, 0]
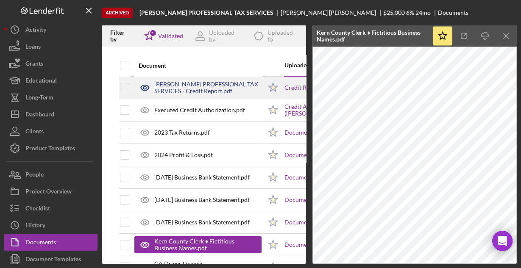
click at [208, 86] on div "[PERSON_NAME] PROFESSIONAL TAX SERVICES - Credit Report.pdf" at bounding box center [207, 88] width 107 height 14
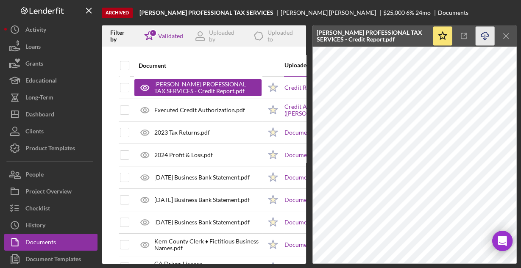
click at [485, 36] on icon "Icon/Download" at bounding box center [484, 36] width 19 height 19
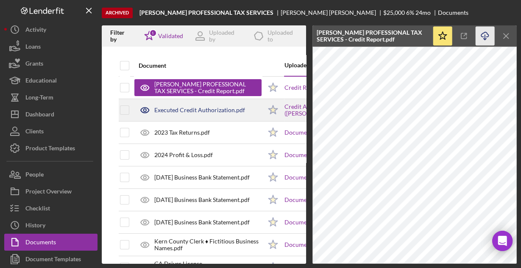
click at [183, 110] on div "Executed Credit Authorization.pdf" at bounding box center [199, 110] width 91 height 7
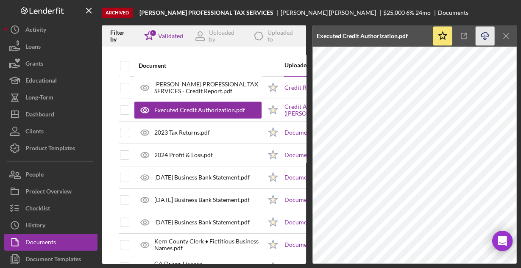
click at [482, 35] on icon "Icon/Download" at bounding box center [484, 36] width 19 height 19
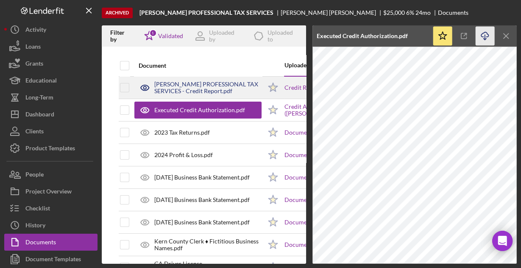
click at [209, 87] on div "[PERSON_NAME] PROFESSIONAL TAX SERVICES - Credit Report.pdf" at bounding box center [207, 88] width 107 height 14
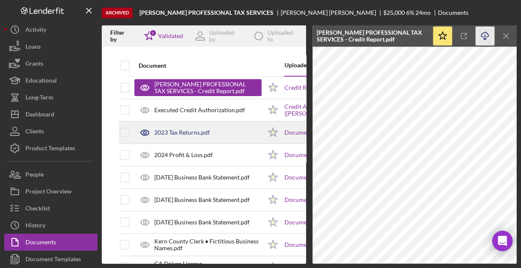
click at [173, 130] on div "2023 Tax Returns.pdf" at bounding box center [181, 132] width 55 height 7
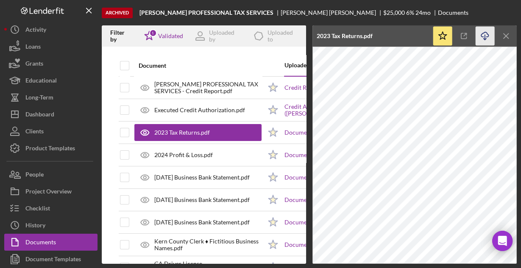
click at [485, 33] on icon "Icon/Download" at bounding box center [484, 36] width 19 height 19
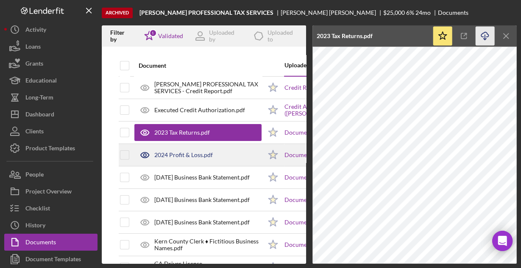
click at [181, 156] on div "2024 Profit & Loss.pdf" at bounding box center [183, 155] width 58 height 7
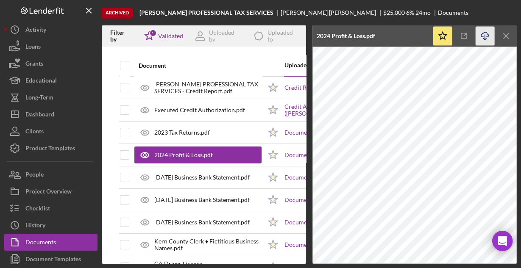
click at [481, 33] on icon "Icon/Download" at bounding box center [484, 36] width 19 height 19
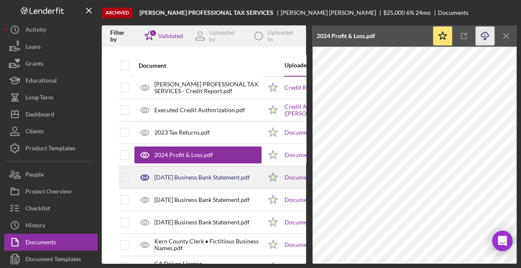
click at [227, 177] on div "[DATE] Business Bank Statement.pdf" at bounding box center [201, 177] width 95 height 7
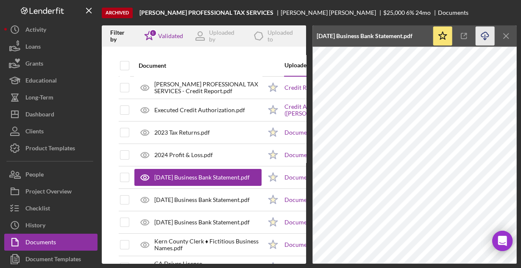
click at [481, 38] on icon "Icon/Download" at bounding box center [484, 36] width 19 height 19
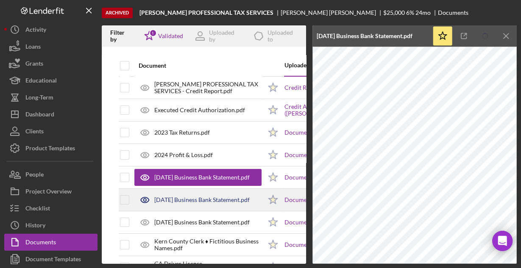
click at [223, 202] on div "[DATE] Business Bank Statement.pdf" at bounding box center [201, 200] width 95 height 7
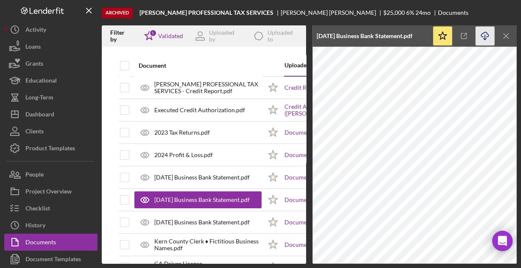
click at [485, 35] on line "button" at bounding box center [485, 37] width 0 height 5
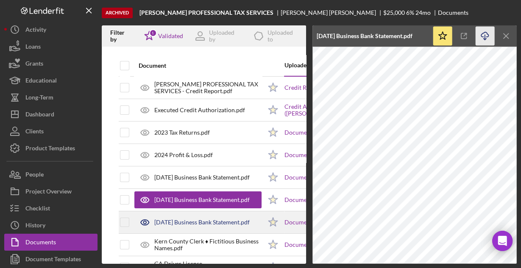
click at [213, 219] on div "[DATE] Business Bank Statement.pdf" at bounding box center [201, 222] width 95 height 7
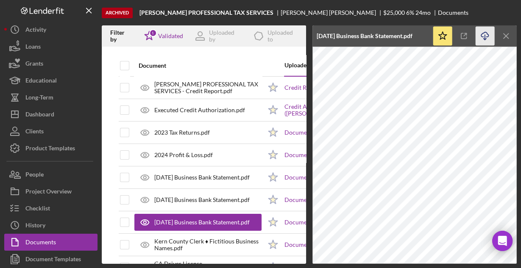
click at [486, 34] on icon "Icon/Download" at bounding box center [484, 36] width 19 height 19
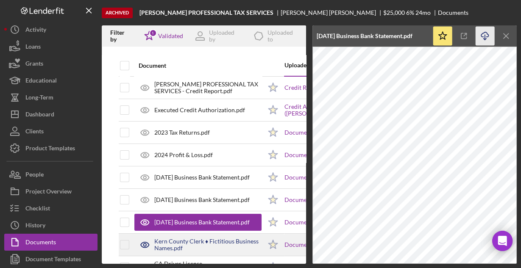
click at [196, 242] on div "Kern County Clerk ♦ Fictitious Business Names.pdf" at bounding box center [207, 245] width 107 height 14
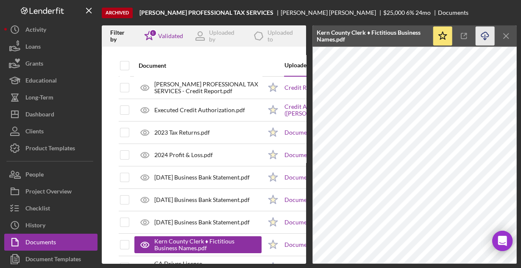
click at [485, 34] on icon "Icon/Download" at bounding box center [484, 36] width 19 height 19
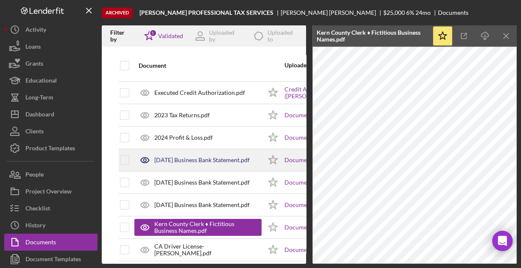
scroll to position [27, 0]
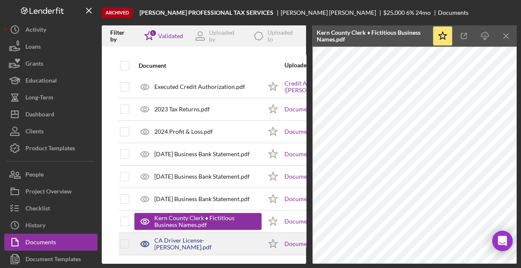
click at [213, 237] on div "CA Driver License- [PERSON_NAME].pdf" at bounding box center [207, 244] width 107 height 14
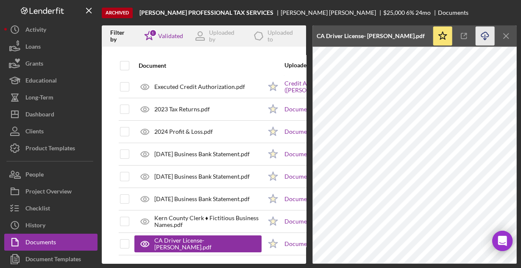
click at [479, 35] on icon "Icon/Download" at bounding box center [484, 36] width 19 height 19
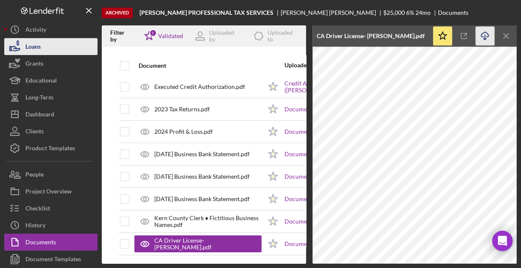
click at [37, 44] on div "Loans" at bounding box center [32, 47] width 15 height 19
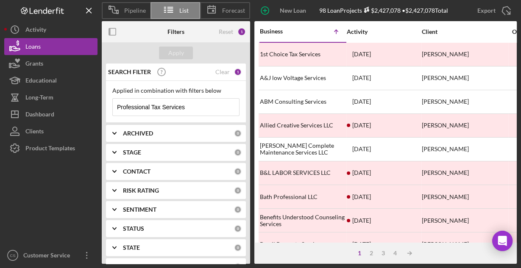
click at [147, 106] on input "Professional Tax Services" at bounding box center [176, 107] width 126 height 17
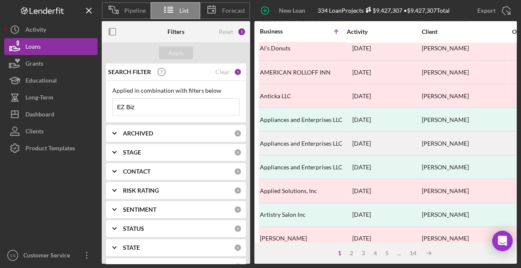
scroll to position [394, 0]
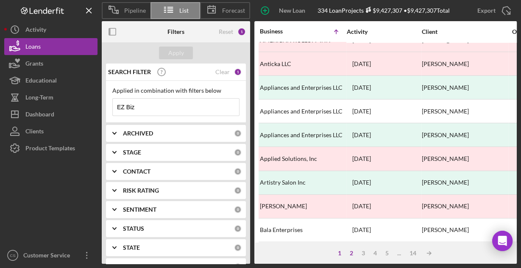
type input "EZ Biz"
click at [353, 254] on div "2" at bounding box center [351, 253] width 12 height 7
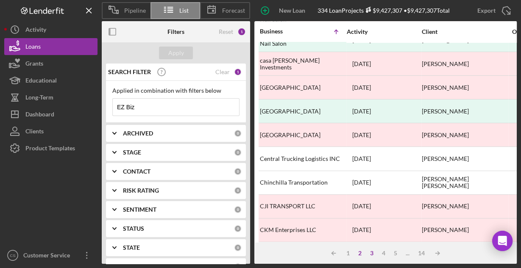
click at [369, 251] on div "3" at bounding box center [372, 253] width 12 height 7
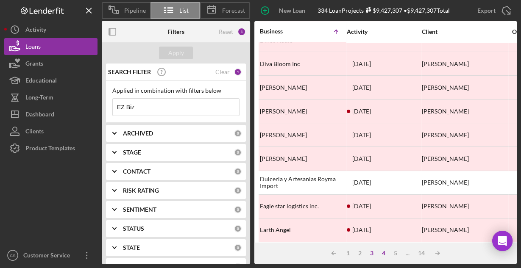
click at [382, 255] on div "4" at bounding box center [383, 253] width 12 height 7
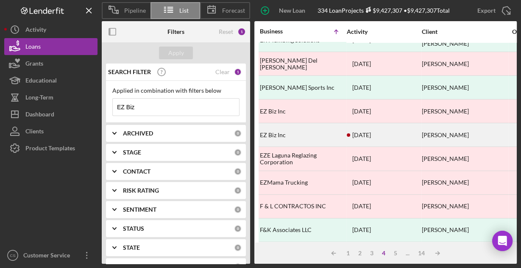
click at [277, 124] on div "EZ Biz Inc" at bounding box center [302, 135] width 85 height 22
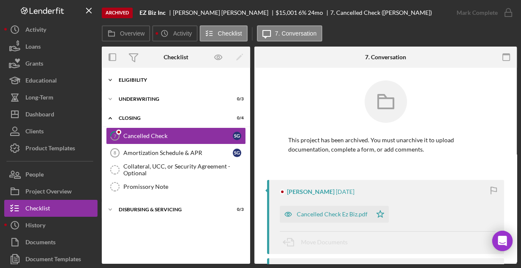
click at [140, 83] on div "Icon/Expander Eligibility 6 / 6" at bounding box center [176, 80] width 148 height 17
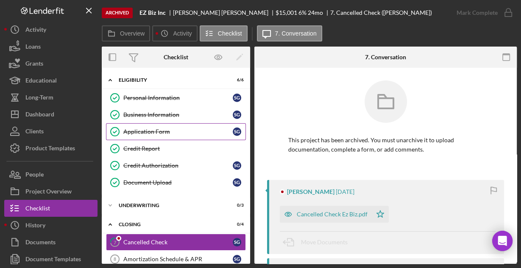
click at [147, 129] on div "Application Form" at bounding box center [177, 131] width 109 height 7
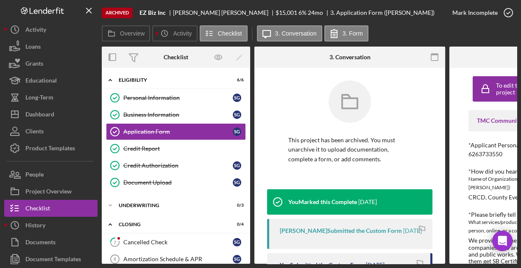
click at [439, 56] on icon "button" at bounding box center [434, 57] width 19 height 19
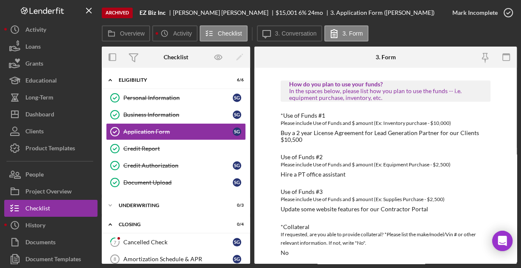
scroll to position [463, 0]
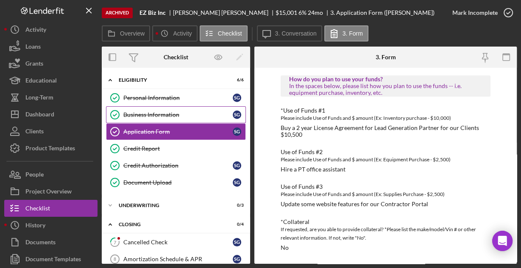
click at [170, 111] on div "Business Information" at bounding box center [177, 114] width 109 height 7
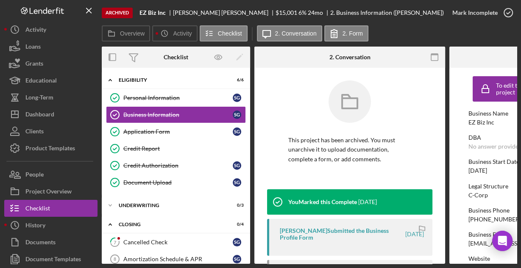
click at [431, 55] on rect "button" at bounding box center [434, 57] width 7 height 7
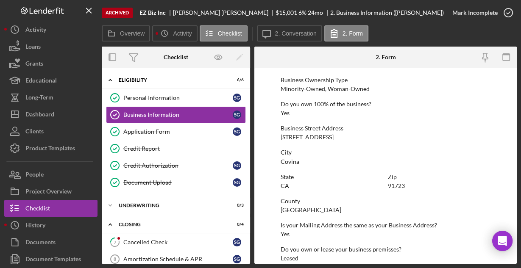
scroll to position [443, 0]
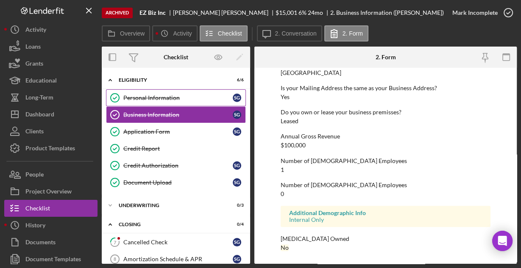
click at [172, 103] on link "Personal Information Personal Information S G" at bounding box center [176, 97] width 140 height 17
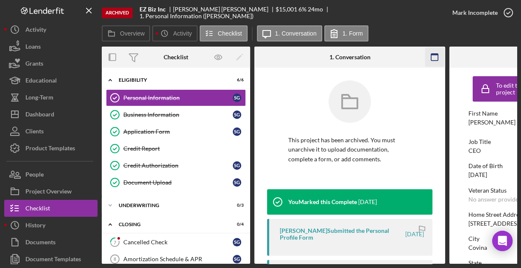
click at [435, 56] on icon "button" at bounding box center [434, 57] width 19 height 19
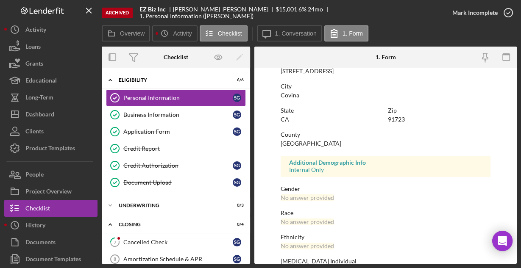
scroll to position [200, 0]
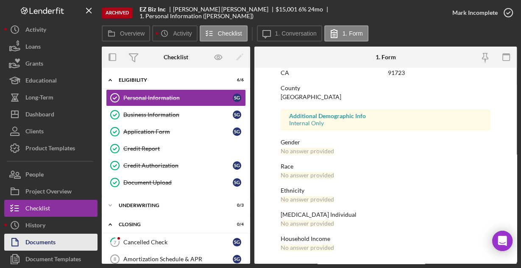
click at [37, 243] on div "Documents" at bounding box center [40, 243] width 30 height 19
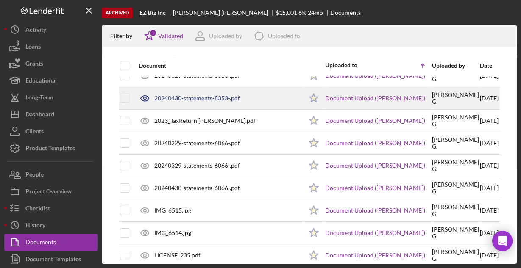
scroll to position [111, 0]
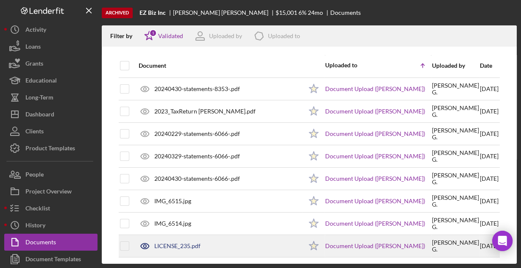
click at [180, 248] on div "LICENSE_235.pdf" at bounding box center [218, 246] width 168 height 21
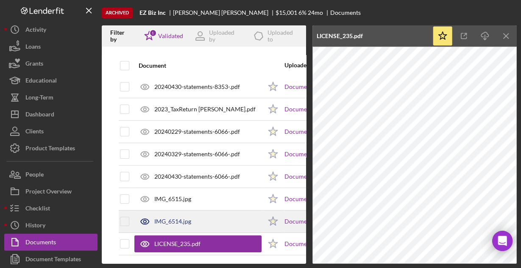
scroll to position [116, 0]
click at [173, 218] on div "IMG_6514.jpg" at bounding box center [172, 221] width 37 height 7
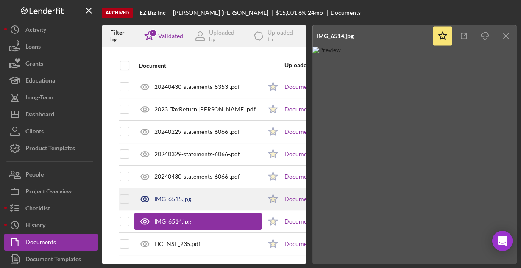
click at [166, 196] on div "IMG_6515.jpg" at bounding box center [172, 199] width 37 height 7
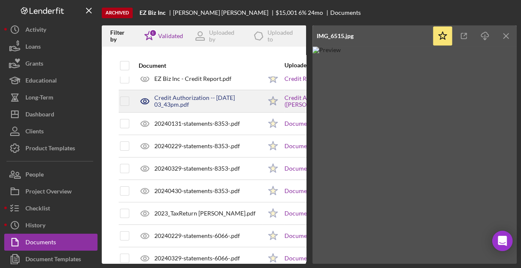
scroll to position [0, 0]
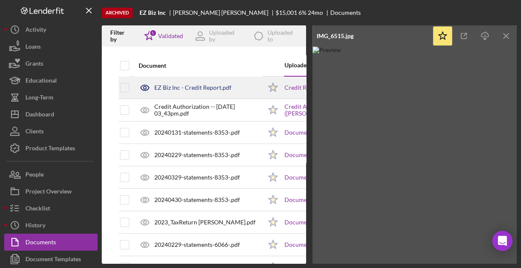
click at [192, 84] on div "EZ Biz Inc - Credit Report.pdf" at bounding box center [192, 87] width 77 height 7
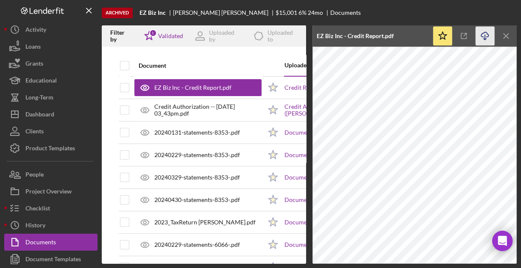
click at [483, 36] on icon "Icon/Download" at bounding box center [484, 36] width 19 height 19
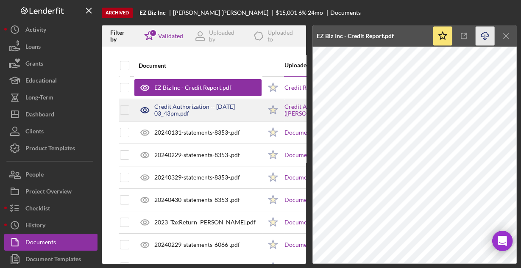
click at [211, 111] on div "Credit Authorization -- [DATE] 03_43pm.pdf" at bounding box center [207, 110] width 107 height 14
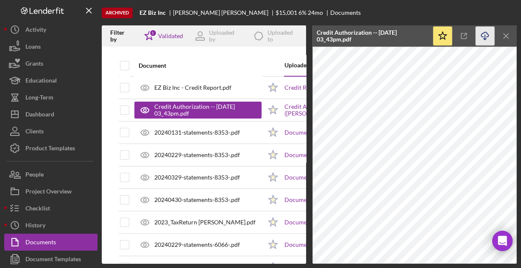
click at [485, 35] on line "button" at bounding box center [485, 37] width 0 height 5
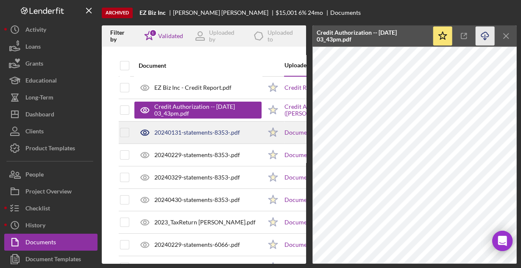
click at [173, 137] on div "20240131-statements-8353-.pdf" at bounding box center [197, 132] width 127 height 21
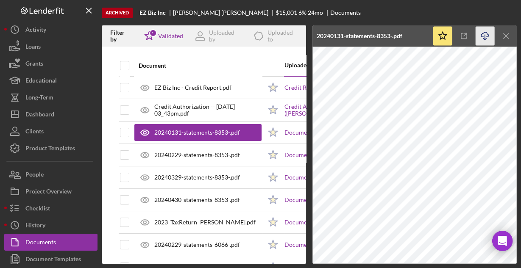
drag, startPoint x: 481, startPoint y: 36, endPoint x: 477, endPoint y: 36, distance: 4.3
click at [481, 36] on icon "button" at bounding box center [484, 34] width 7 height 5
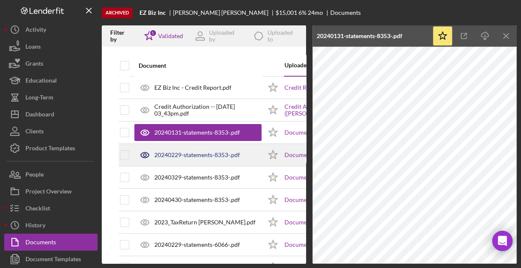
click at [199, 152] on div "20240229-statements-8353-.pdf" at bounding box center [197, 155] width 86 height 7
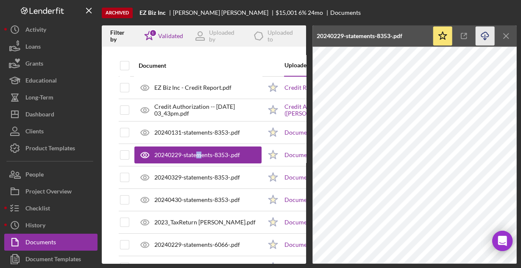
click at [479, 36] on icon "Icon/Download" at bounding box center [484, 36] width 19 height 19
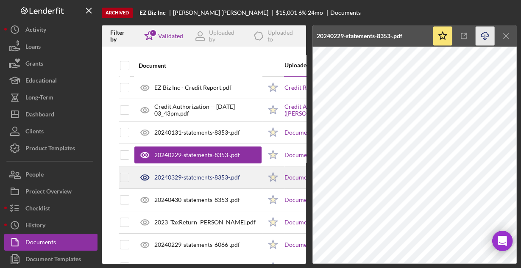
click at [183, 173] on div "20240329-statements-8353-.pdf" at bounding box center [197, 177] width 127 height 21
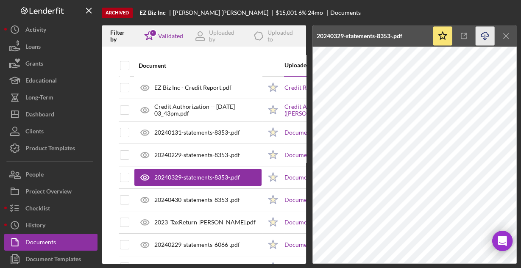
click at [479, 33] on icon "Icon/Download" at bounding box center [484, 36] width 19 height 19
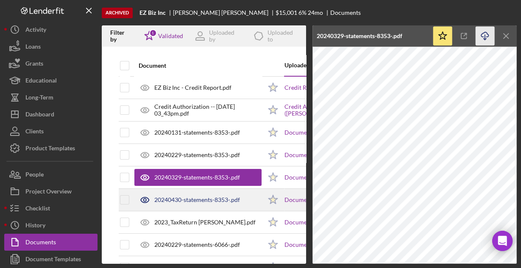
click at [192, 197] on div "20240430-statements-8353-.pdf" at bounding box center [197, 200] width 86 height 7
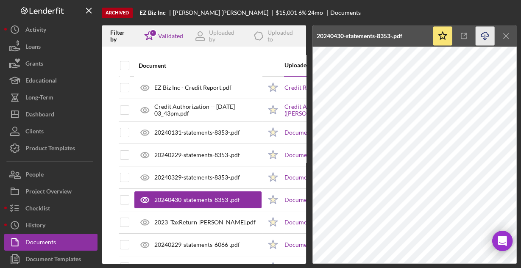
click at [485, 34] on icon "Icon/Download" at bounding box center [484, 36] width 19 height 19
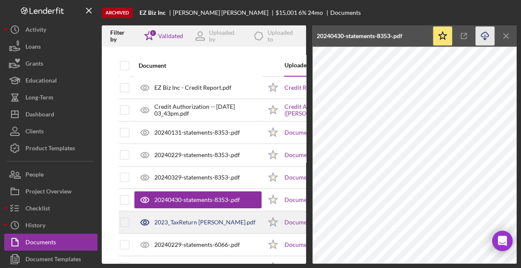
click at [178, 219] on div "2023_TaxReturn [PERSON_NAME].pdf" at bounding box center [204, 222] width 101 height 7
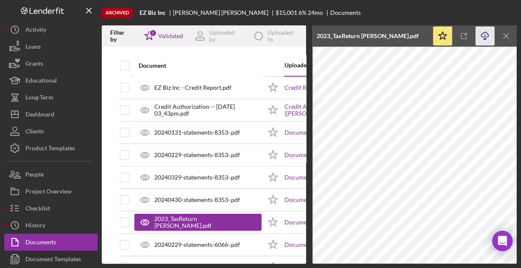
click at [482, 33] on icon "Icon/Download" at bounding box center [484, 36] width 19 height 19
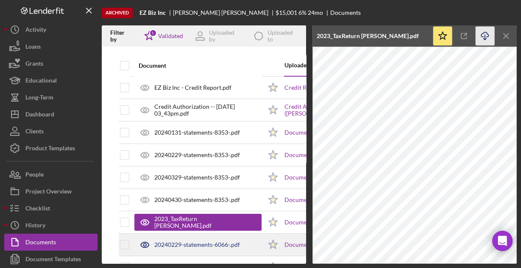
click at [202, 246] on div "20240229-statements-6066-.pdf" at bounding box center [197, 244] width 86 height 7
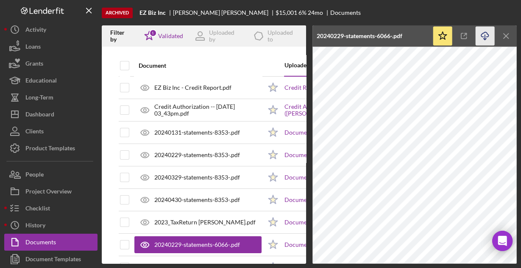
click at [482, 35] on icon "Icon/Download" at bounding box center [484, 36] width 19 height 19
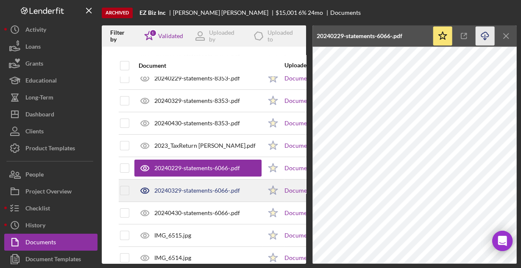
scroll to position [102, 0]
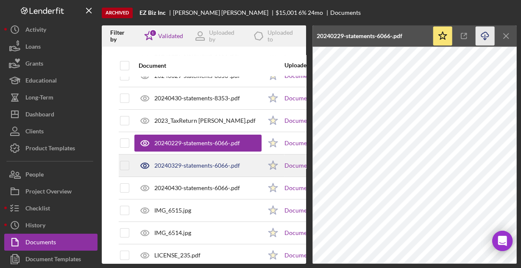
click at [178, 167] on div "20240329-statements-6066-.pdf" at bounding box center [197, 165] width 86 height 7
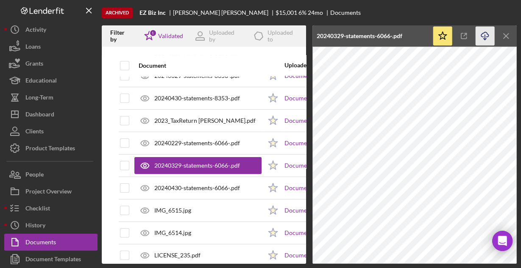
click at [483, 36] on icon "Icon/Download" at bounding box center [484, 36] width 19 height 19
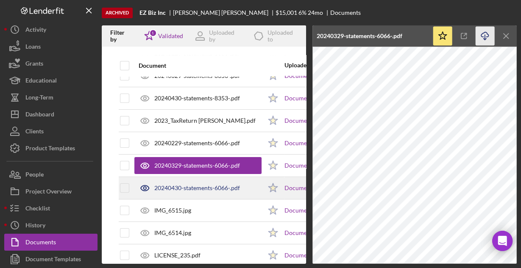
click at [187, 188] on div "20240430-statements-6066-.pdf" at bounding box center [197, 188] width 86 height 7
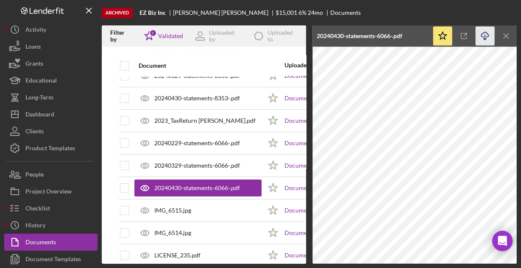
click at [482, 34] on icon "Icon/Download" at bounding box center [484, 36] width 19 height 19
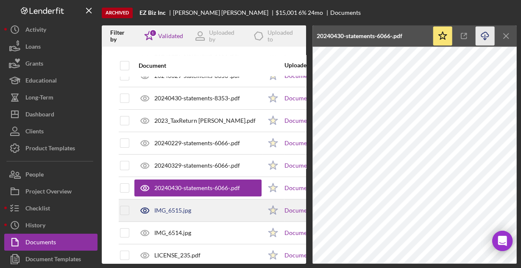
click at [181, 211] on div "IMG_6515.jpg" at bounding box center [172, 210] width 37 height 7
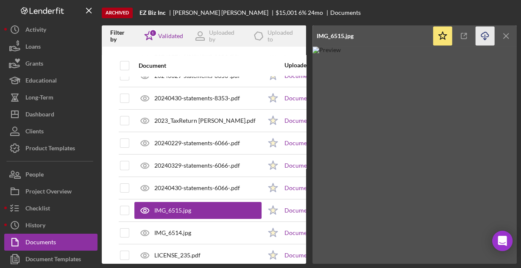
click at [485, 36] on icon "Icon/Download" at bounding box center [484, 36] width 19 height 19
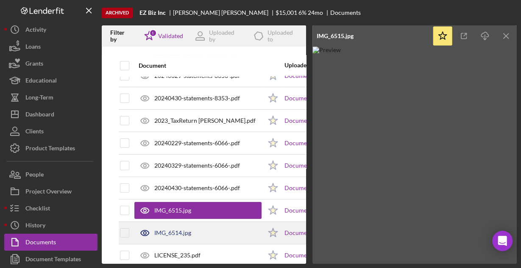
click at [178, 230] on div "IMG_6514.jpg" at bounding box center [172, 233] width 37 height 7
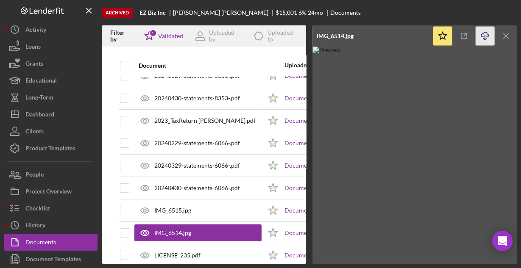
click at [488, 33] on icon "Icon/Download" at bounding box center [484, 36] width 19 height 19
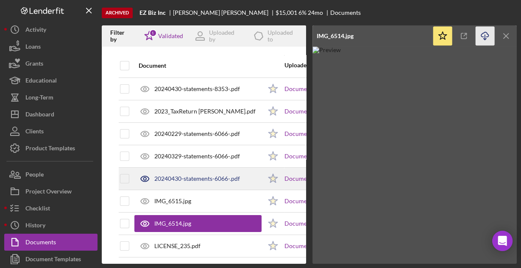
scroll to position [116, 0]
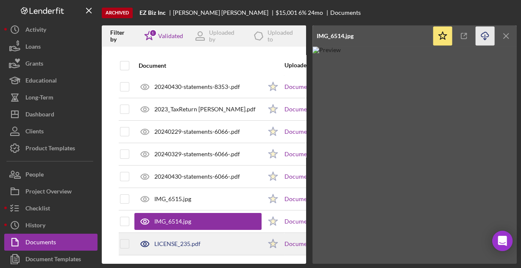
click at [183, 244] on div "LICENSE_235.pdf" at bounding box center [197, 243] width 127 height 21
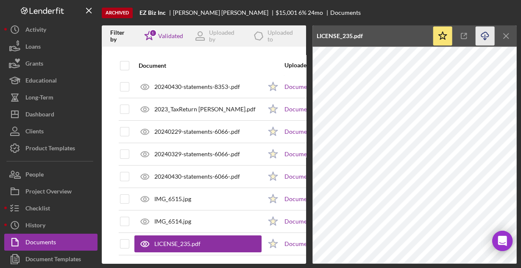
click at [487, 35] on icon "Icon/Download" at bounding box center [484, 36] width 19 height 19
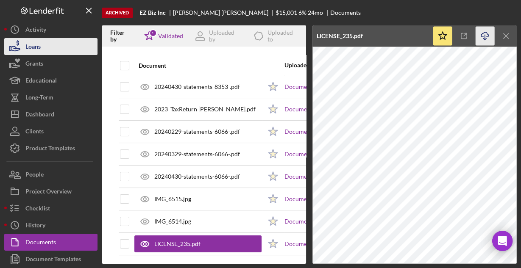
click at [47, 45] on button "Loans" at bounding box center [50, 46] width 93 height 17
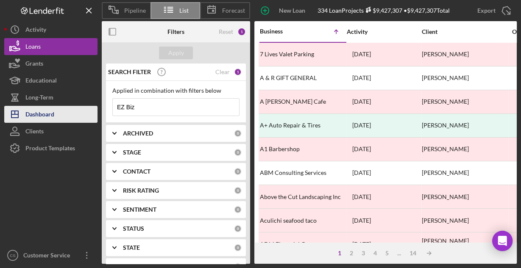
drag, startPoint x: 166, startPoint y: 107, endPoint x: 57, endPoint y: 111, distance: 108.5
click at [57, 111] on div "Pipeline List Forecast New Loan Project 334 Loan Projects $9,427,307 • $9,427,3…" at bounding box center [260, 132] width 512 height 264
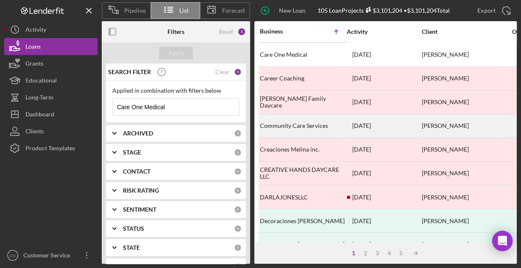
scroll to position [203, 0]
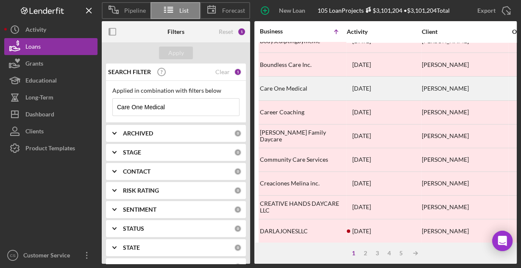
type input "Care One Medical"
click at [290, 86] on div "Care One Medical" at bounding box center [302, 88] width 85 height 22
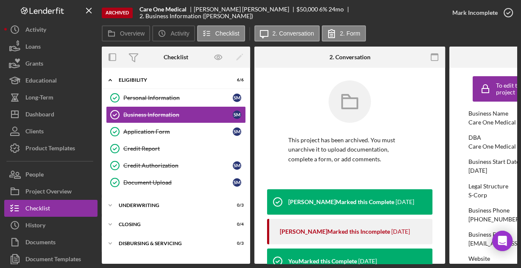
click at [431, 58] on rect "button" at bounding box center [434, 57] width 7 height 7
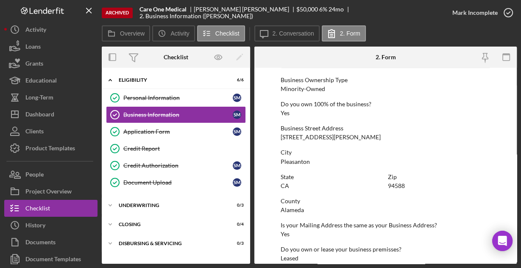
scroll to position [443, 0]
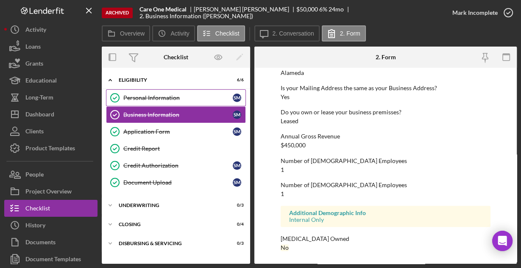
click at [166, 97] on div "Personal Information" at bounding box center [177, 97] width 109 height 7
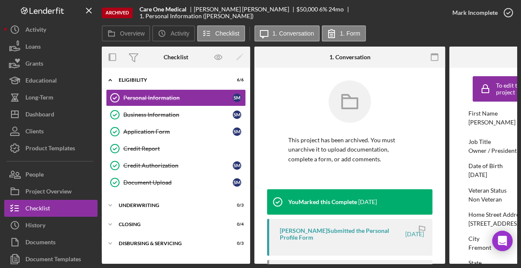
click at [435, 56] on icon "button" at bounding box center [434, 57] width 19 height 19
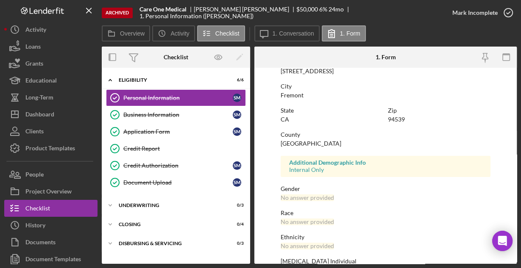
scroll to position [200, 0]
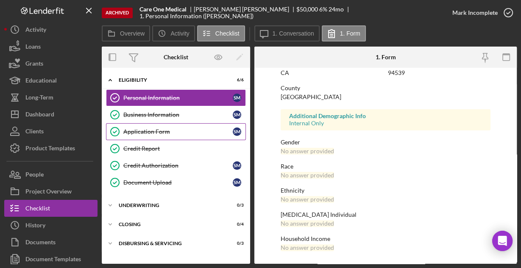
click at [147, 128] on div "Application Form" at bounding box center [177, 131] width 109 height 7
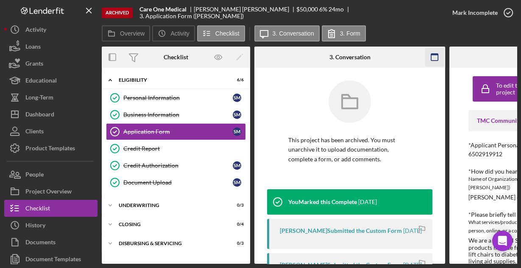
click at [436, 53] on icon "button" at bounding box center [434, 57] width 19 height 19
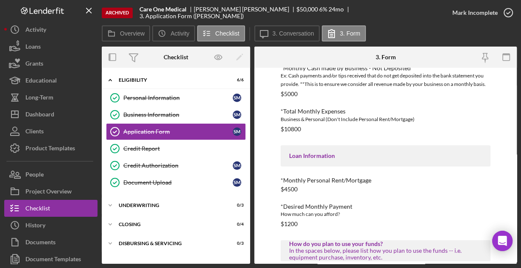
scroll to position [427, 0]
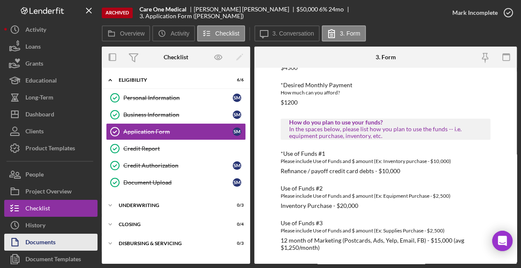
click at [42, 239] on div "Documents" at bounding box center [40, 243] width 30 height 19
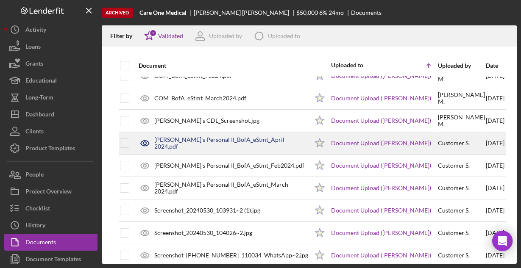
scroll to position [136, 0]
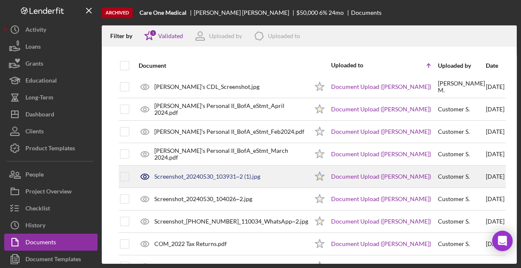
click at [198, 177] on div "Screenshot_20240530_103931~2 (1).jpg" at bounding box center [207, 176] width 106 height 7
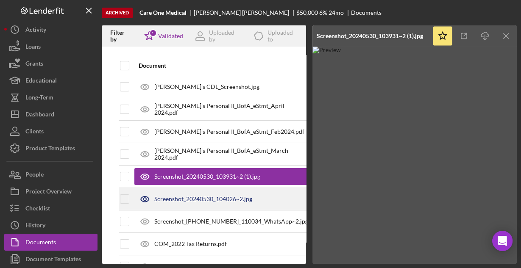
click at [195, 196] on div "Screenshot_20240530_104026~2.jpg" at bounding box center [203, 199] width 98 height 7
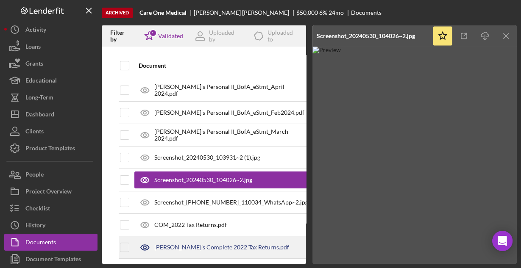
scroll to position [183, 0]
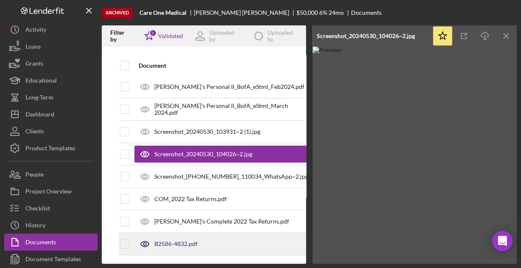
click at [180, 241] on div "B2586-4832.pdf" at bounding box center [175, 244] width 43 height 7
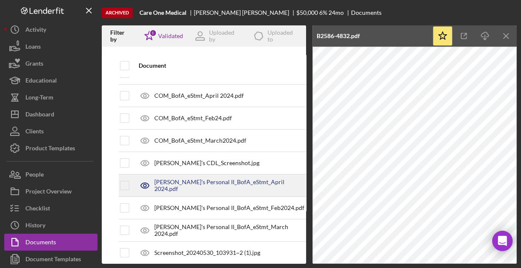
scroll to position [47, 0]
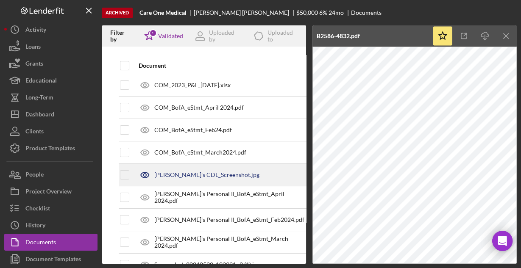
click at [188, 177] on div "[PERSON_NAME]'s CDL_Screenshot.jpg" at bounding box center [221, 174] width 174 height 21
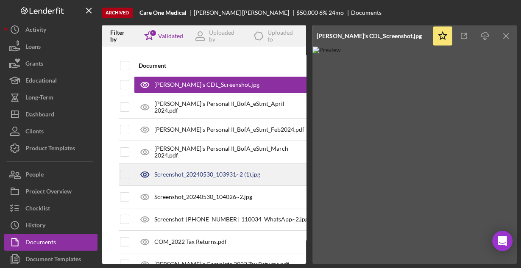
scroll to position [183, 0]
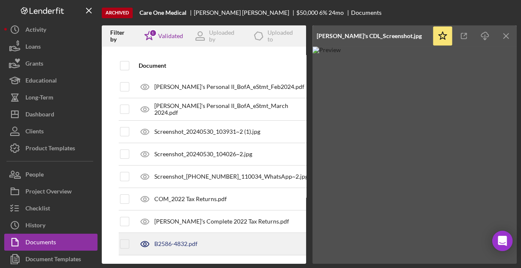
click at [182, 241] on div "B2586-4832.pdf" at bounding box center [175, 244] width 43 height 7
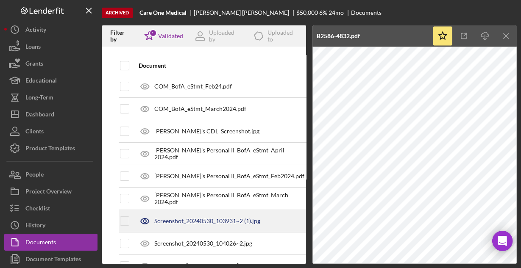
scroll to position [81, 0]
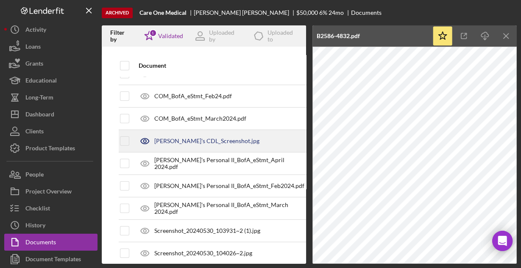
click at [194, 141] on div "[PERSON_NAME]'s CDL_Screenshot.jpg" at bounding box center [206, 141] width 105 height 7
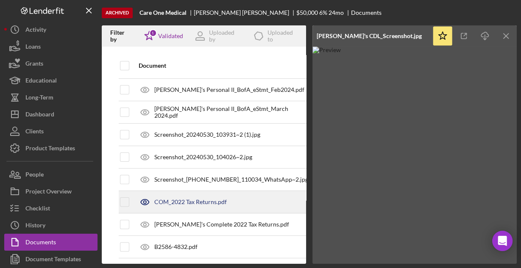
scroll to position [183, 0]
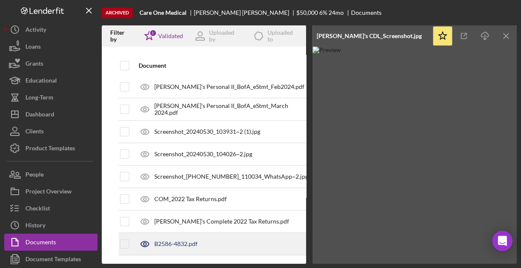
click at [183, 241] on div "B2586-4832.pdf" at bounding box center [175, 244] width 43 height 7
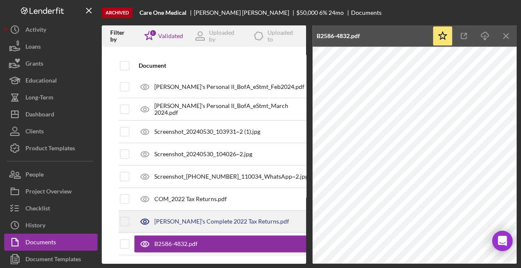
click at [198, 218] on div "[PERSON_NAME]'s Complete 2022 Tax Returns.pdf" at bounding box center [221, 221] width 135 height 7
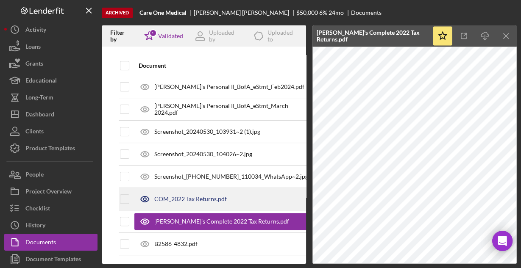
click at [205, 190] on div "COM_2022 Tax Returns.pdf" at bounding box center [221, 198] width 174 height 21
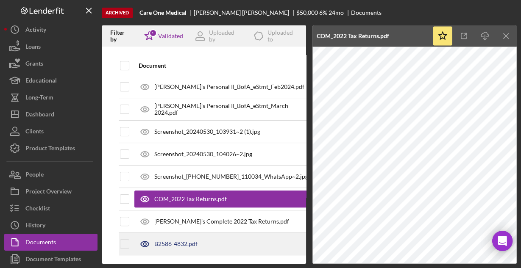
click at [169, 244] on div "B2586-4832.pdf" at bounding box center [221, 243] width 174 height 21
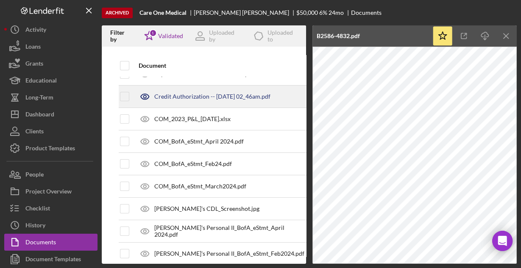
scroll to position [0, 0]
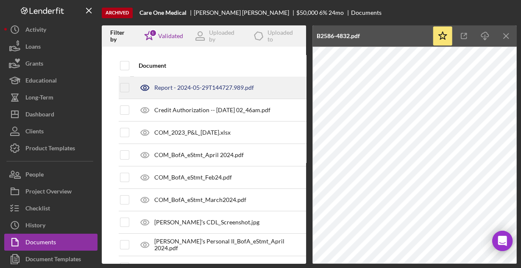
click at [208, 88] on div "Report - 2024-05-29T144727.989.pdf" at bounding box center [204, 87] width 100 height 7
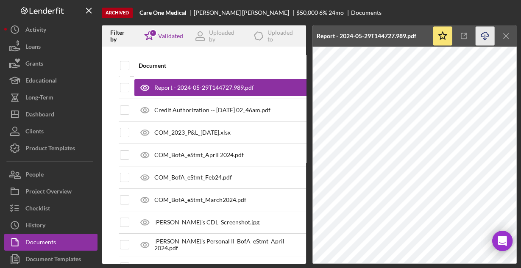
click at [482, 35] on icon "Icon/Download" at bounding box center [484, 36] width 19 height 19
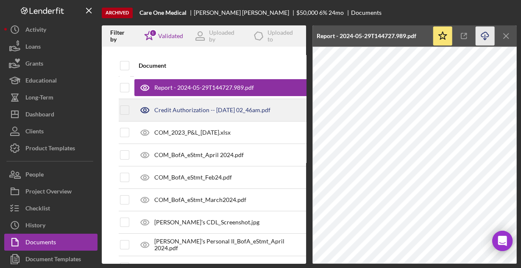
click at [219, 112] on div "Credit Authorization -- [DATE] 02_46am.pdf" at bounding box center [212, 110] width 116 height 7
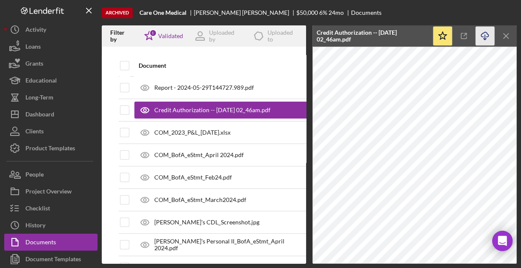
click at [482, 33] on icon "Icon/Download" at bounding box center [484, 36] width 19 height 19
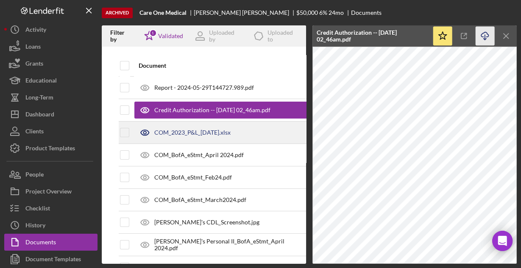
click at [225, 130] on div "COM_2023_P&L_[DATE].xlsx" at bounding box center [192, 132] width 76 height 7
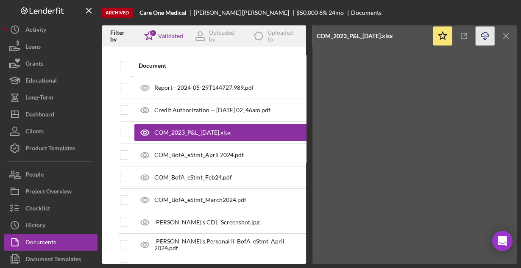
click at [481, 35] on icon "Icon/Download" at bounding box center [484, 36] width 19 height 19
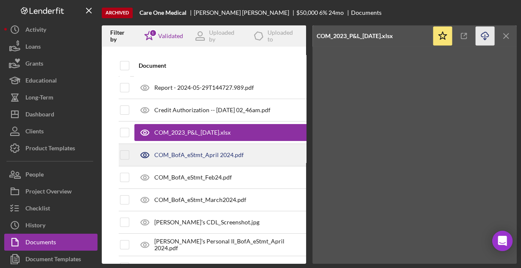
click at [190, 154] on div "COM_BofA_eStmt_April 2024.pdf" at bounding box center [198, 155] width 89 height 7
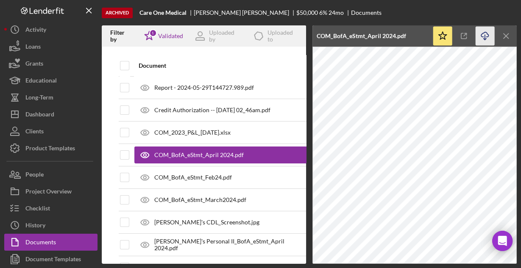
click at [482, 35] on icon "Icon/Download" at bounding box center [484, 36] width 19 height 19
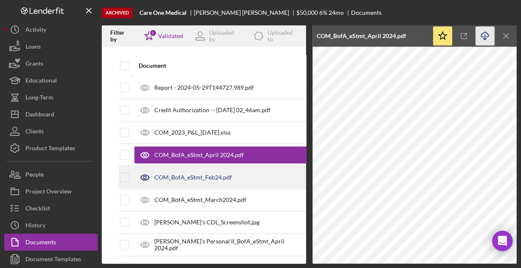
click at [177, 176] on div "COM_BofA_eStmt_Feb24.pdf" at bounding box center [193, 177] width 78 height 7
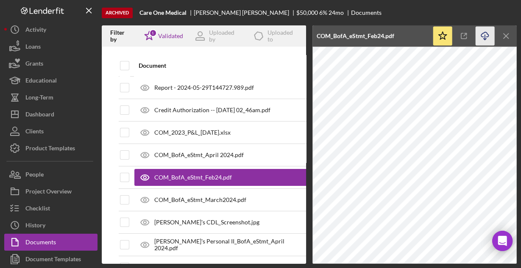
click at [482, 35] on icon "Icon/Download" at bounding box center [484, 36] width 19 height 19
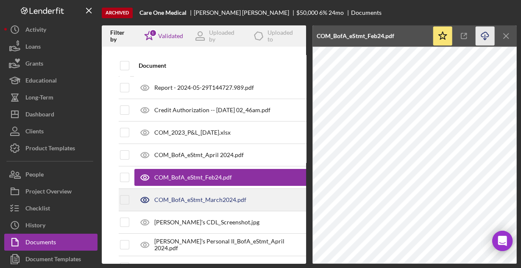
click at [211, 194] on div "COM_BofA_eStmt_March2024.pdf" at bounding box center [221, 199] width 174 height 21
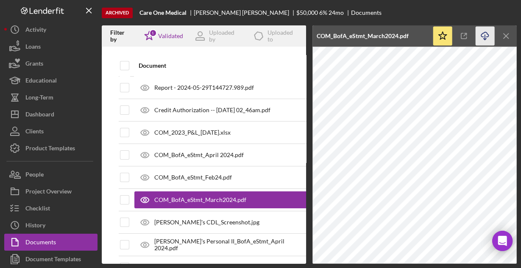
click at [482, 34] on icon "Icon/Download" at bounding box center [484, 36] width 19 height 19
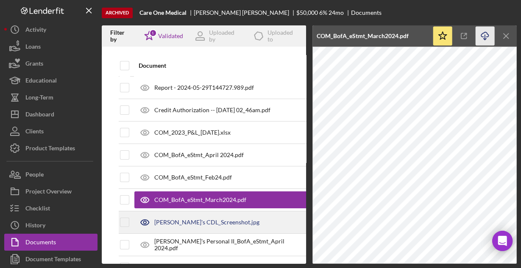
click at [202, 219] on div "[PERSON_NAME]'s CDL_Screenshot.jpg" at bounding box center [206, 222] width 105 height 7
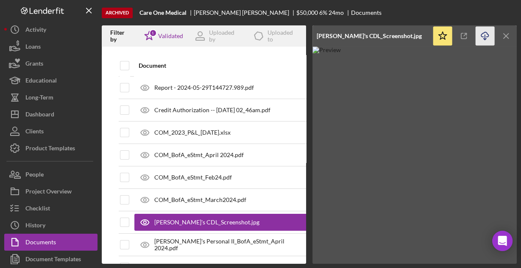
click at [486, 34] on icon "button" at bounding box center [484, 34] width 7 height 5
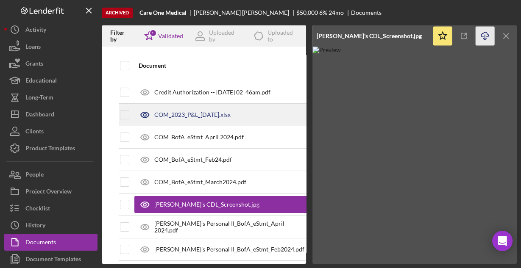
scroll to position [34, 0]
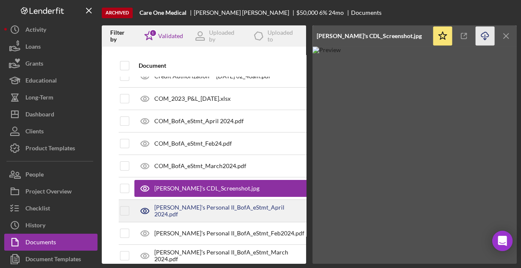
click at [186, 211] on div "[PERSON_NAME]'s Personal II_BofA_eStmt_April 2024.pdf" at bounding box center [231, 211] width 154 height 14
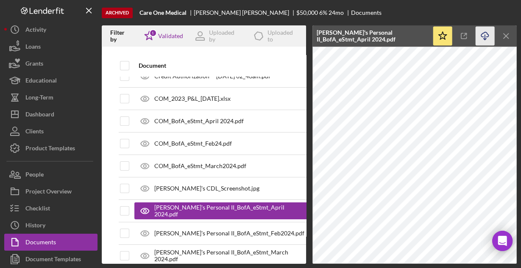
click at [486, 36] on icon "Icon/Download" at bounding box center [484, 36] width 19 height 19
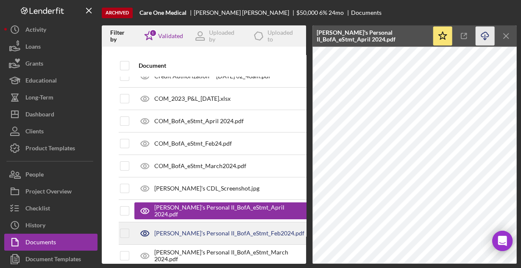
click at [199, 233] on div "[PERSON_NAME]'s Personal II_BofA_eStmt_Feb2024.pdf" at bounding box center [229, 233] width 150 height 7
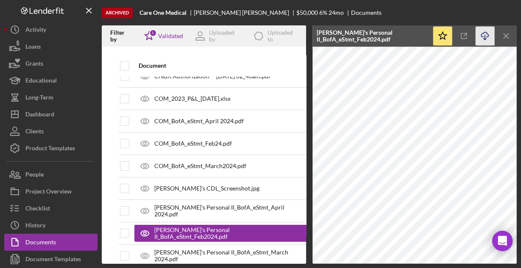
drag, startPoint x: 486, startPoint y: 37, endPoint x: 474, endPoint y: 44, distance: 13.7
click at [486, 37] on icon "button" at bounding box center [484, 34] width 7 height 5
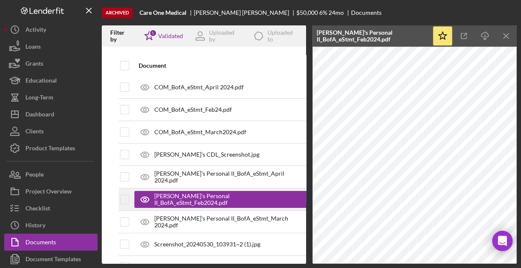
scroll to position [102, 0]
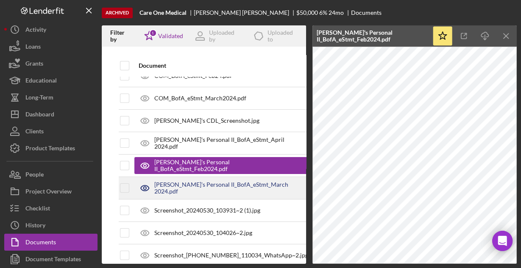
click at [206, 186] on div "[PERSON_NAME]'s Personal II_BofA_eStmt_March 2024.pdf" at bounding box center [231, 188] width 154 height 14
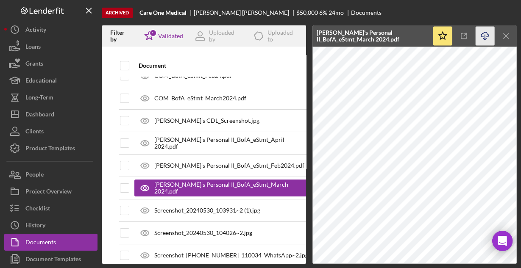
click at [481, 34] on icon "button" at bounding box center [484, 34] width 7 height 5
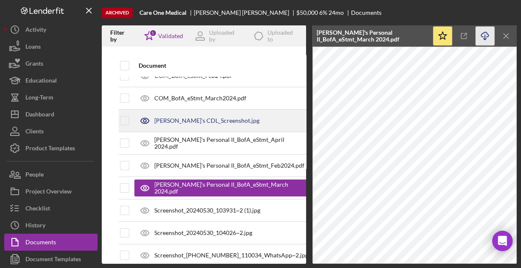
scroll to position [136, 0]
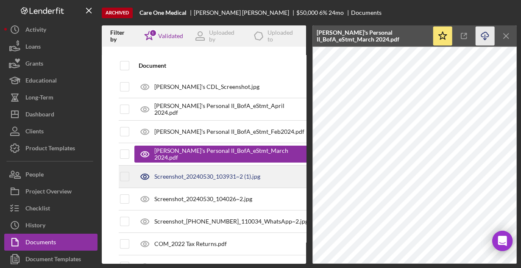
click at [206, 175] on div "Screenshot_20240530_103931~2 (1).jpg" at bounding box center [207, 176] width 106 height 7
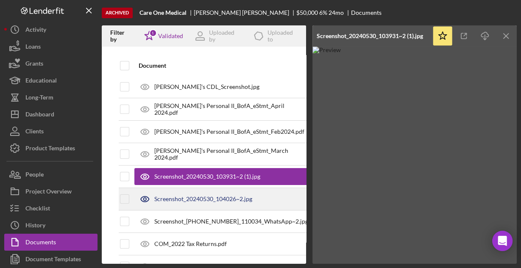
click at [210, 198] on div "Screenshot_20240530_104026~2.jpg" at bounding box center [203, 199] width 98 height 7
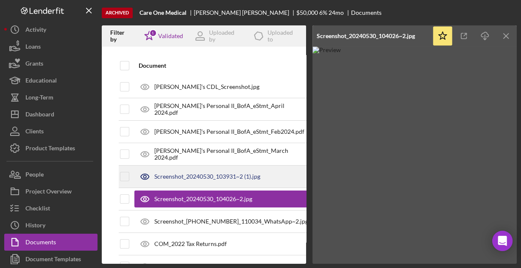
click at [216, 180] on div "Screenshot_20240530_103931~2 (1).jpg" at bounding box center [221, 176] width 174 height 21
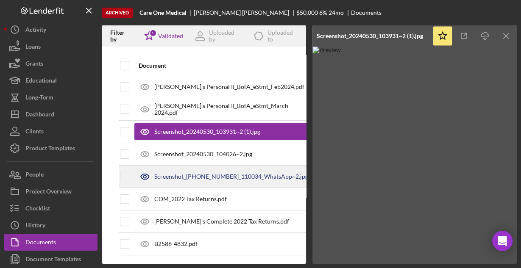
scroll to position [183, 0]
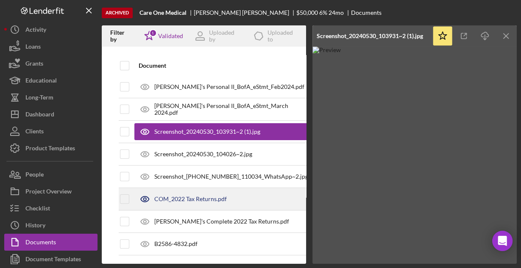
click at [205, 196] on div "COM_2022 Tax Returns.pdf" at bounding box center [190, 199] width 72 height 7
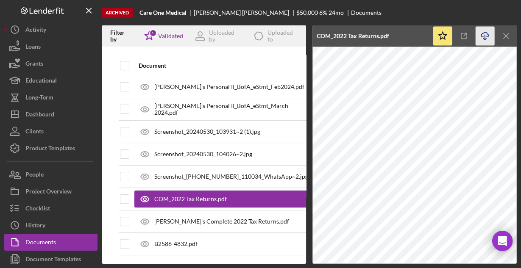
click at [482, 34] on icon "Icon/Download" at bounding box center [484, 36] width 19 height 19
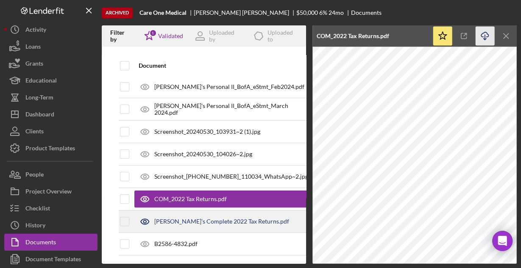
click at [220, 218] on div "[PERSON_NAME]'s Complete 2022 Tax Returns.pdf" at bounding box center [221, 221] width 135 height 7
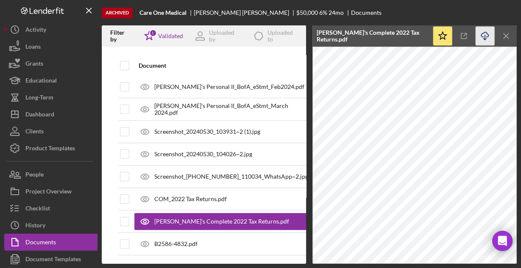
click at [484, 36] on icon "Icon/Download" at bounding box center [484, 36] width 19 height 19
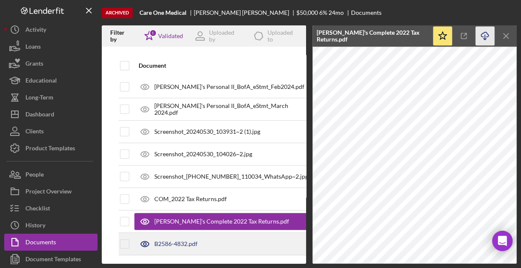
click at [206, 240] on div "B2586-4832.pdf" at bounding box center [221, 243] width 174 height 21
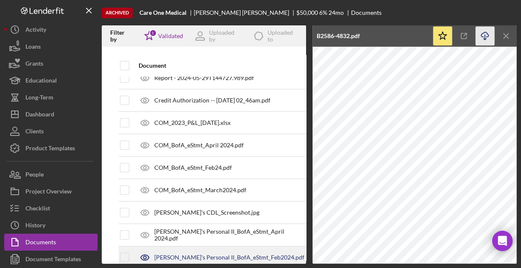
scroll to position [0, 0]
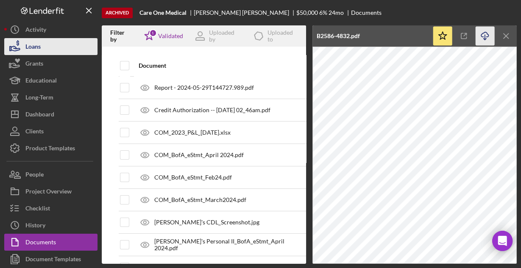
click at [39, 46] on div "Loans" at bounding box center [32, 47] width 15 height 19
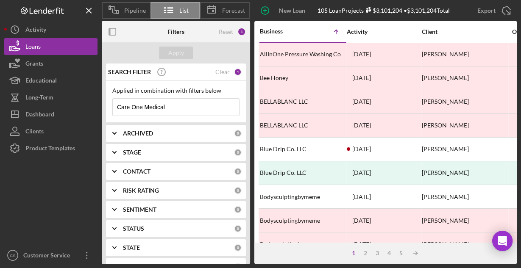
click at [180, 111] on input "Care One Medical" at bounding box center [176, 107] width 126 height 17
click at [205, 107] on input "Care One Medical" at bounding box center [176, 107] width 126 height 17
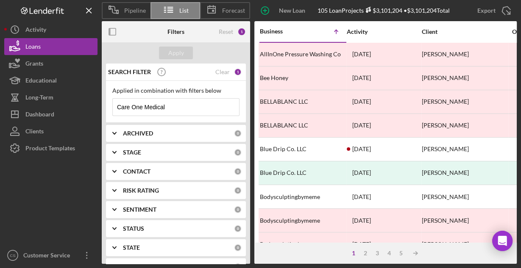
click at [205, 107] on input "Care One Medical" at bounding box center [176, 107] width 126 height 17
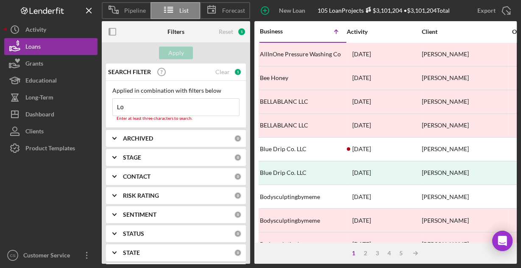
click at [205, 104] on input "Lo" at bounding box center [176, 107] width 126 height 17
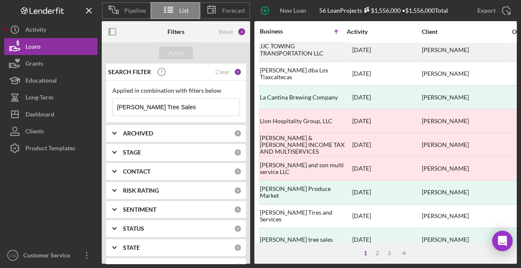
scroll to position [394, 0]
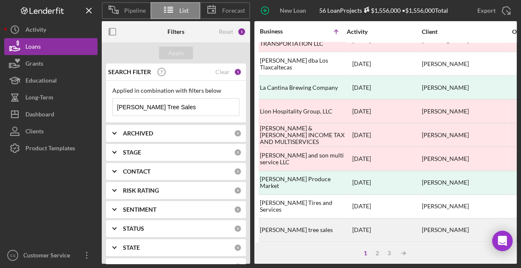
type input "[PERSON_NAME] Tree Sales"
click at [288, 219] on div "[PERSON_NAME] tree sales" at bounding box center [302, 230] width 85 height 22
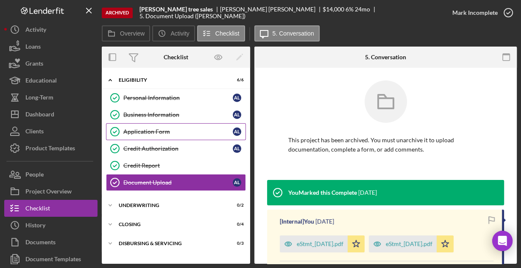
click at [144, 133] on div "Application Form" at bounding box center [177, 131] width 109 height 7
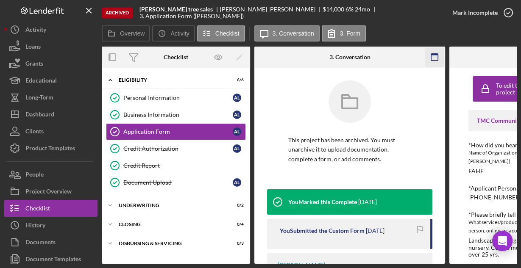
click at [431, 57] on icon "button" at bounding box center [434, 57] width 19 height 19
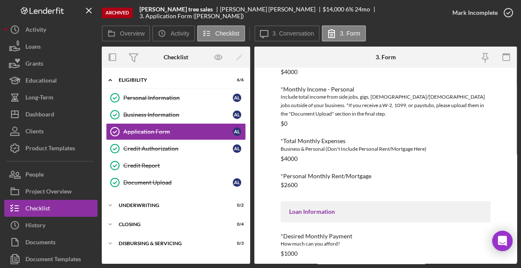
scroll to position [389, 0]
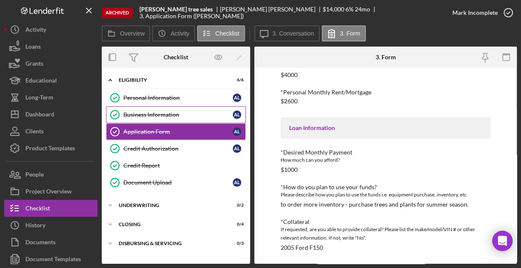
click at [176, 116] on div "Business Information" at bounding box center [177, 114] width 109 height 7
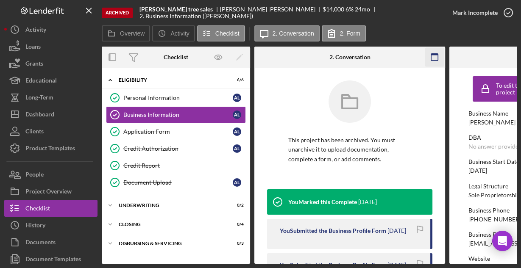
click at [431, 58] on icon "button" at bounding box center [434, 57] width 19 height 19
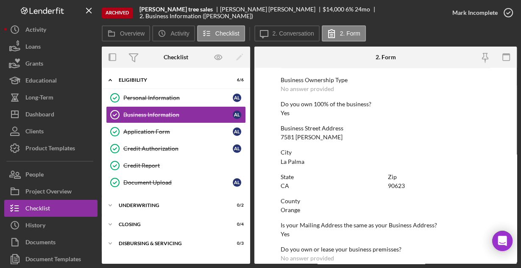
scroll to position [443, 0]
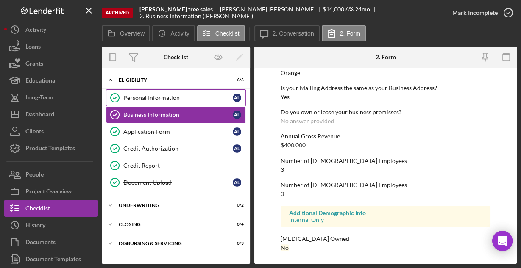
click at [177, 97] on div "Personal Information" at bounding box center [177, 97] width 109 height 7
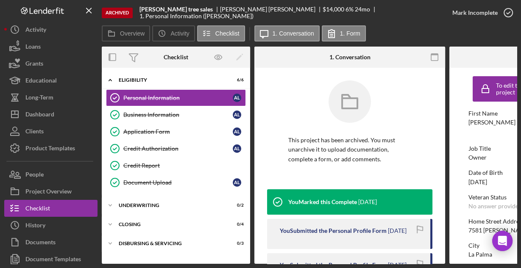
click at [435, 53] on icon "button" at bounding box center [434, 57] width 19 height 19
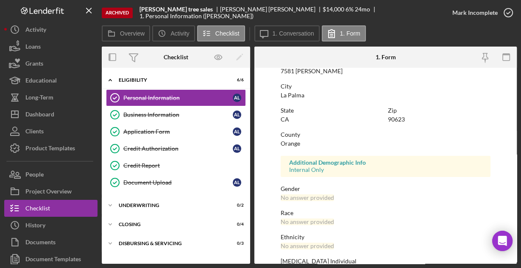
scroll to position [200, 0]
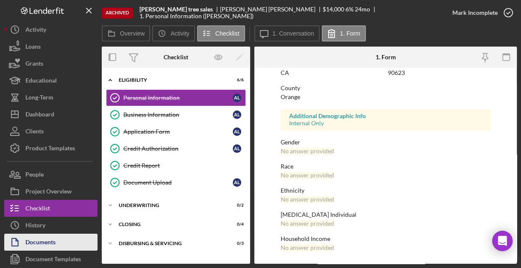
click at [30, 240] on div "Documents" at bounding box center [40, 243] width 30 height 19
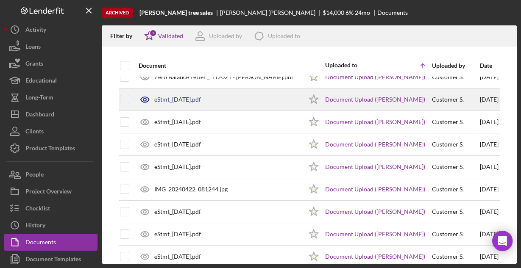
scroll to position [68, 0]
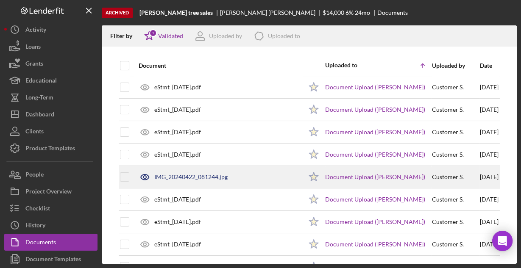
click at [191, 174] on div "IMG_20240422_081244.jpg" at bounding box center [190, 177] width 73 height 7
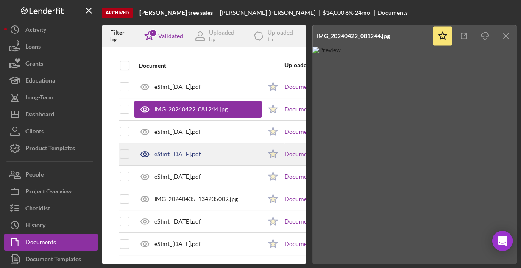
scroll to position [139, 0]
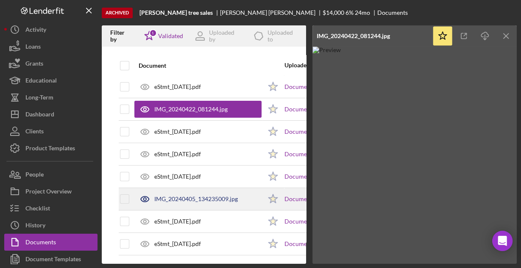
click at [177, 197] on div "IMG_20240405_134235009.jpg" at bounding box center [195, 199] width 83 height 7
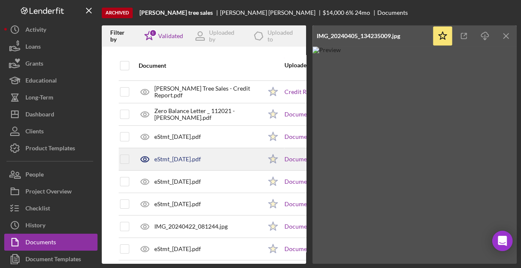
scroll to position [3, 0]
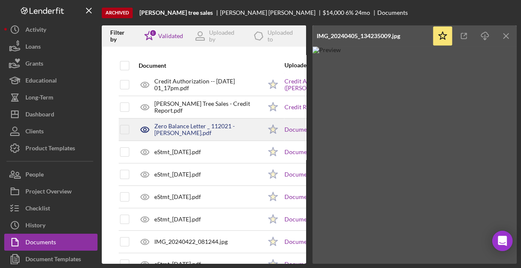
click at [172, 130] on div "Zero Balance Letter _ 112021 - [PERSON_NAME].pdf" at bounding box center [207, 130] width 107 height 14
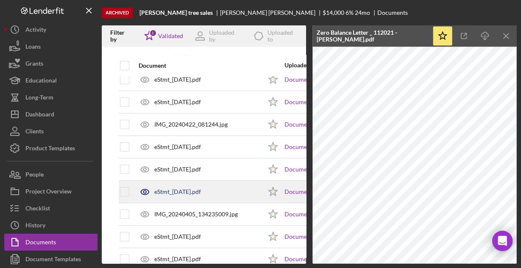
scroll to position [139, 0]
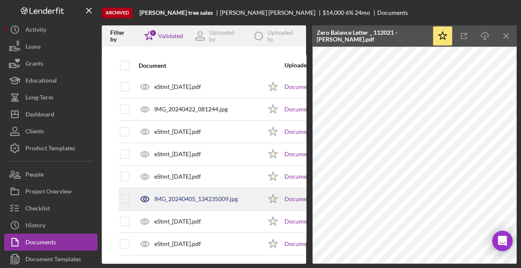
click at [180, 196] on div "IMG_20240405_134235009.jpg" at bounding box center [195, 199] width 83 height 7
